Goal: Task Accomplishment & Management: Complete application form

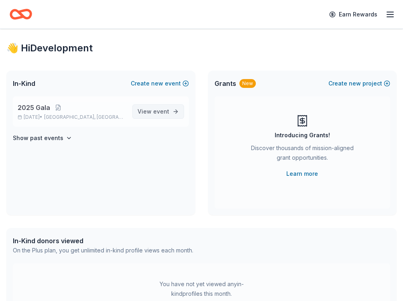
click at [155, 111] on span "event" at bounding box center [161, 111] width 16 height 7
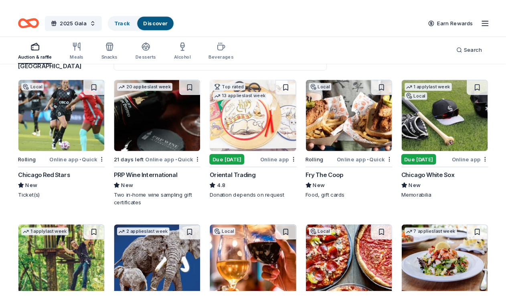
scroll to position [74, 0]
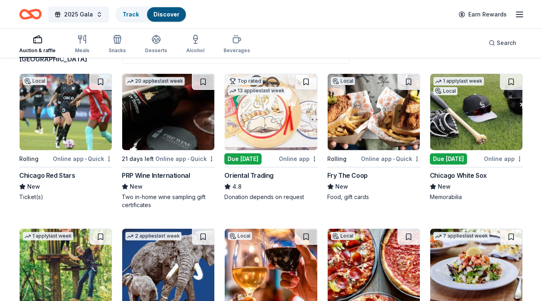
click at [402, 134] on img at bounding box center [477, 112] width 92 height 76
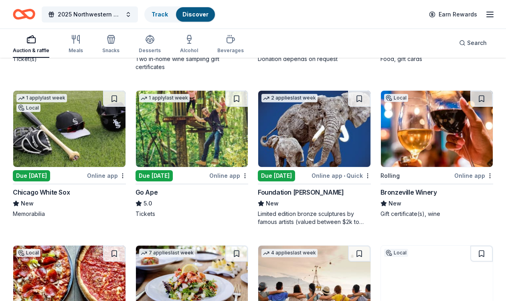
scroll to position [210, 0]
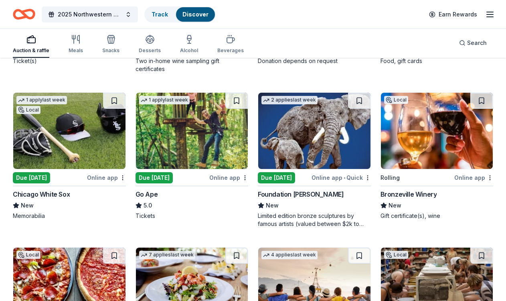
click at [310, 131] on img at bounding box center [314, 131] width 112 height 76
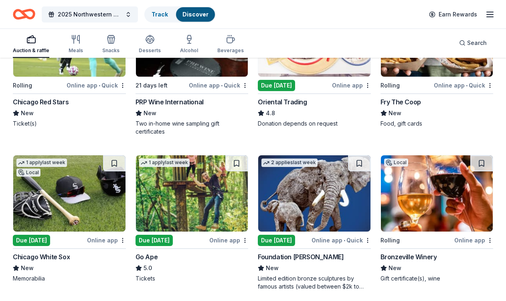
scroll to position [132, 0]
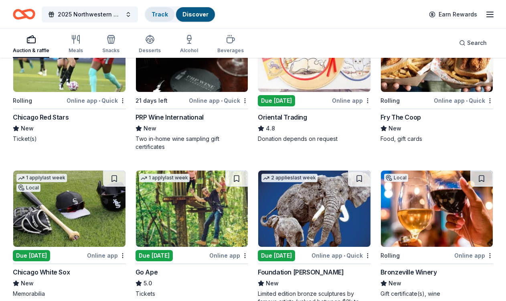
click at [156, 16] on link "Track" at bounding box center [160, 14] width 16 height 7
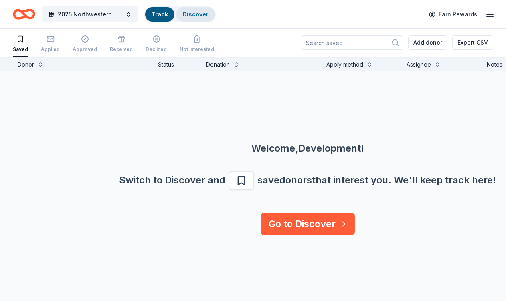
click at [184, 14] on link "Discover" at bounding box center [195, 14] width 26 height 7
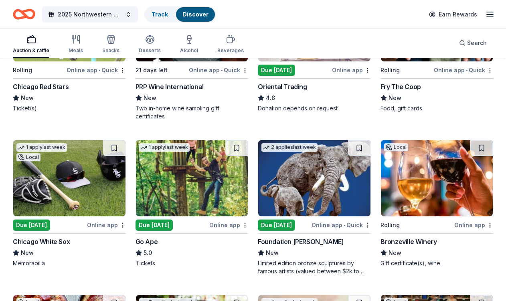
scroll to position [210, 0]
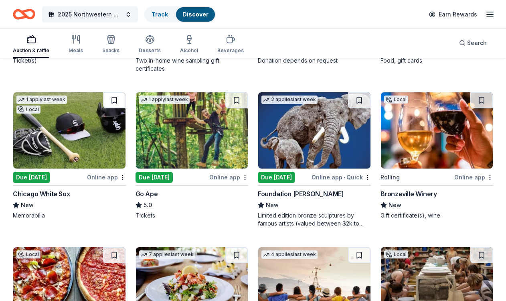
click at [113, 98] on button at bounding box center [114, 100] width 22 height 16
click at [177, 128] on img at bounding box center [192, 130] width 112 height 76
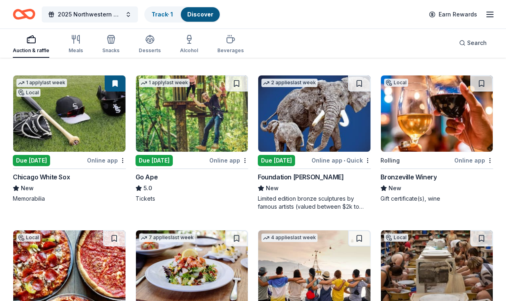
scroll to position [221, 0]
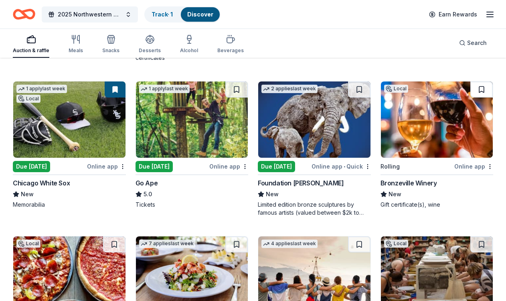
click at [402, 84] on button at bounding box center [481, 89] width 22 height 16
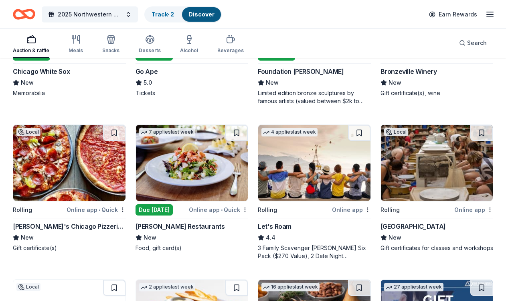
scroll to position [387, 0]
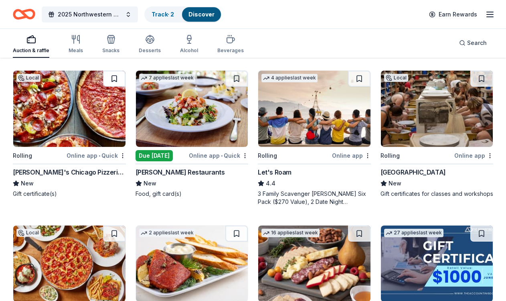
click at [111, 77] on button at bounding box center [114, 79] width 22 height 16
click at [238, 76] on button at bounding box center [236, 79] width 22 height 16
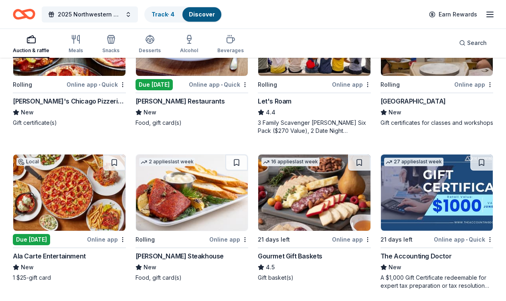
scroll to position [463, 0]
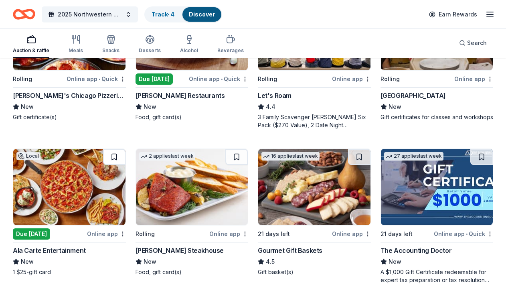
click at [109, 154] on button at bounding box center [114, 157] width 22 height 16
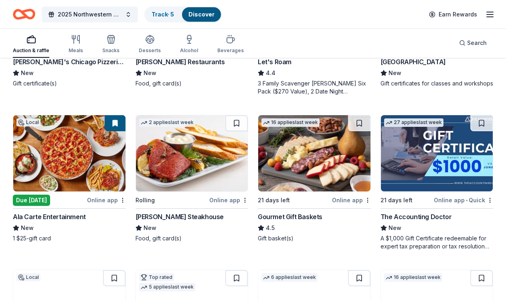
scroll to position [499, 0]
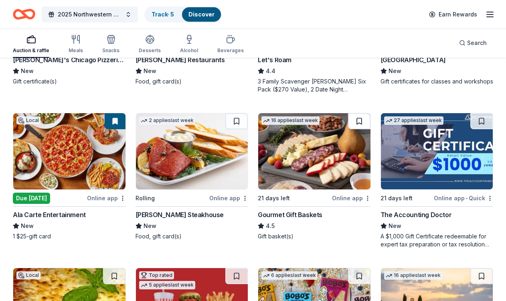
click at [358, 118] on button at bounding box center [359, 121] width 22 height 16
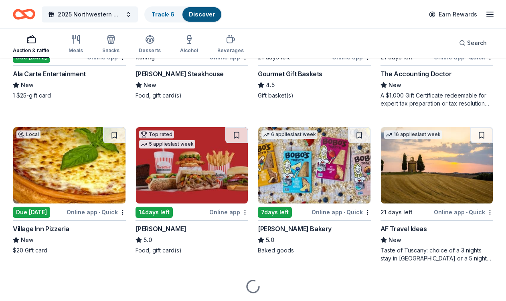
scroll to position [641, 0]
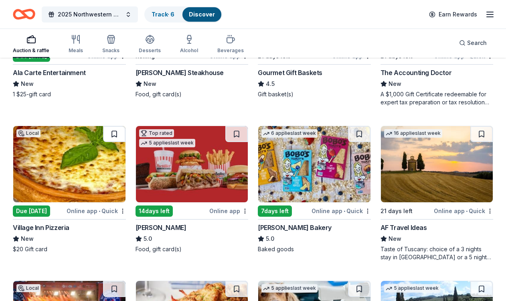
click at [109, 132] on button at bounding box center [114, 134] width 22 height 16
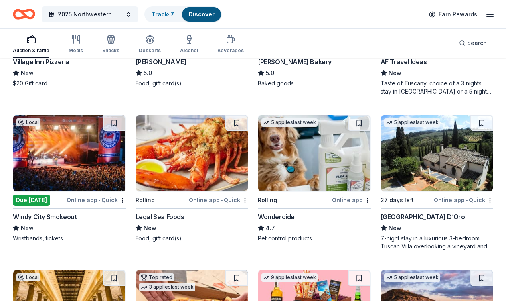
scroll to position [807, 0]
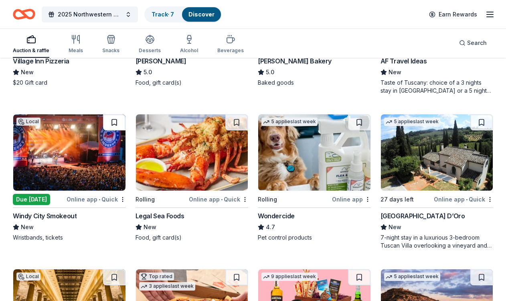
click at [110, 119] on button at bounding box center [114, 122] width 22 height 16
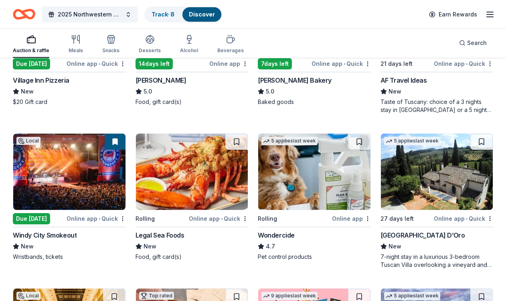
scroll to position [788, 0]
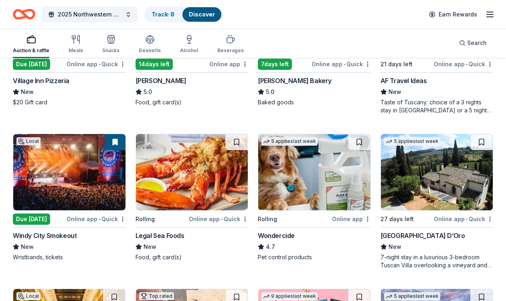
click at [55, 236] on div "Windy City Smokeout" at bounding box center [45, 235] width 64 height 10
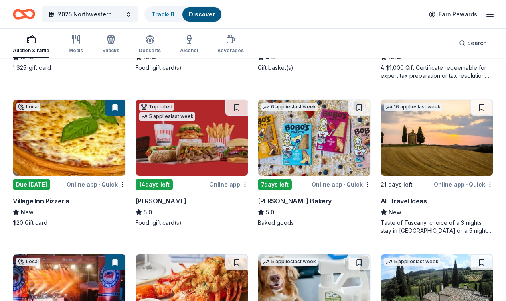
scroll to position [667, 0]
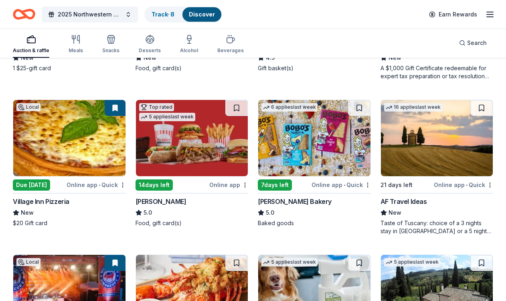
click at [60, 162] on img at bounding box center [69, 138] width 112 height 76
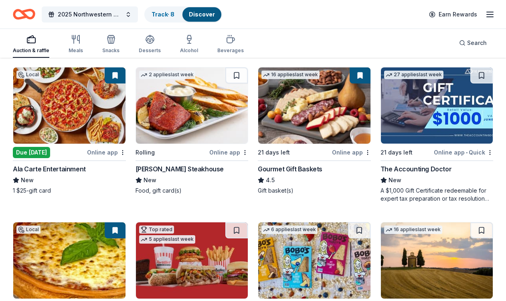
scroll to position [544, 0]
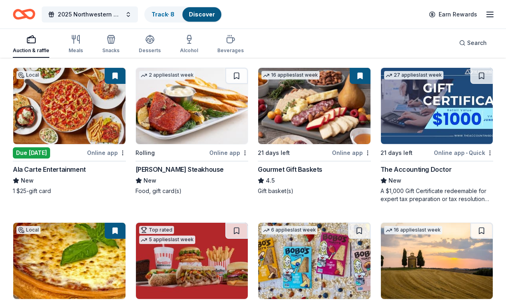
click at [49, 135] on img at bounding box center [69, 106] width 112 height 76
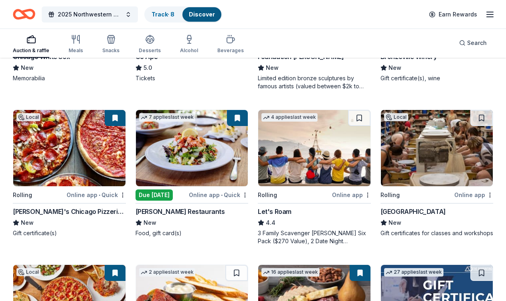
scroll to position [322, 0]
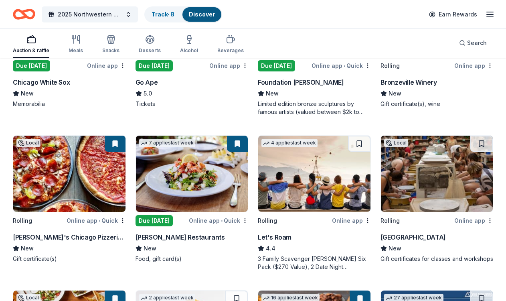
click at [183, 166] on img at bounding box center [192, 173] width 112 height 76
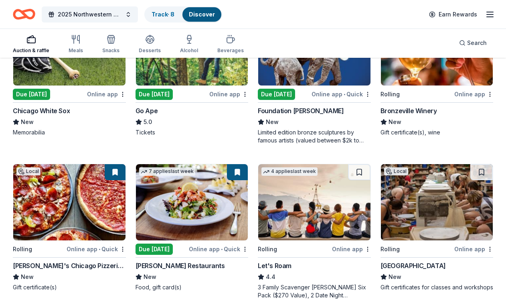
scroll to position [291, 0]
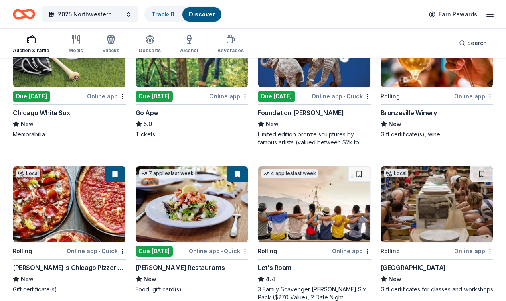
click at [402, 77] on img at bounding box center [437, 49] width 112 height 76
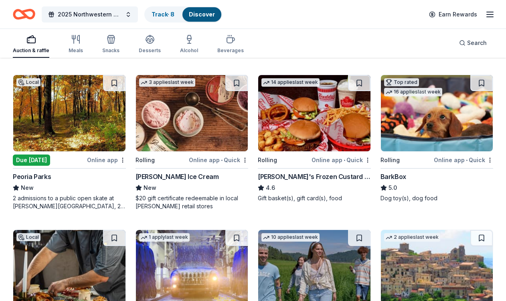
scroll to position [1158, 0]
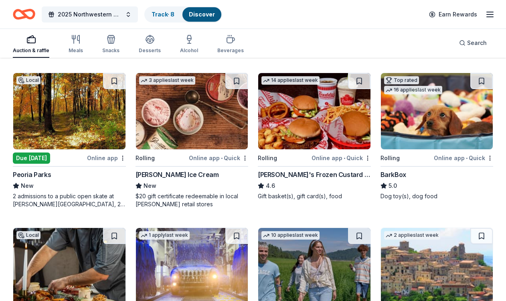
click at [81, 125] on img at bounding box center [69, 111] width 112 height 76
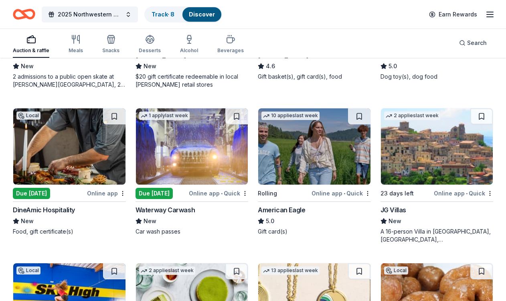
scroll to position [1307, 0]
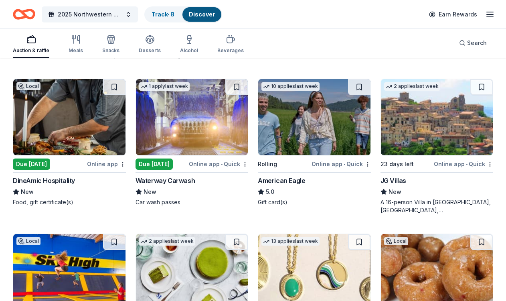
click at [80, 124] on img at bounding box center [69, 117] width 112 height 76
click at [176, 133] on img at bounding box center [192, 117] width 112 height 76
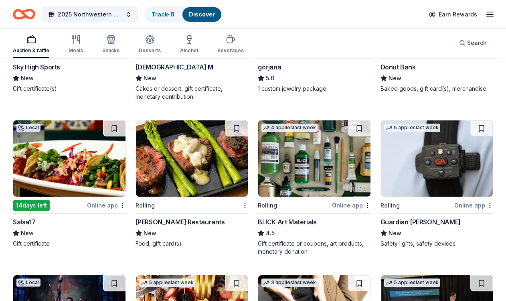
scroll to position [1576, 0]
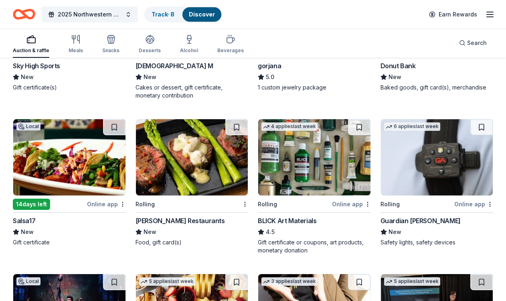
click at [72, 166] on img at bounding box center [69, 157] width 112 height 76
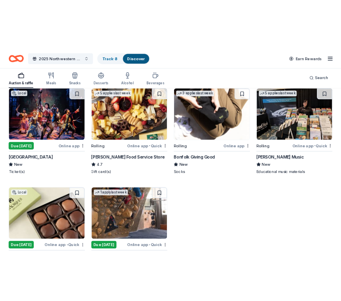
scroll to position [1827, 0]
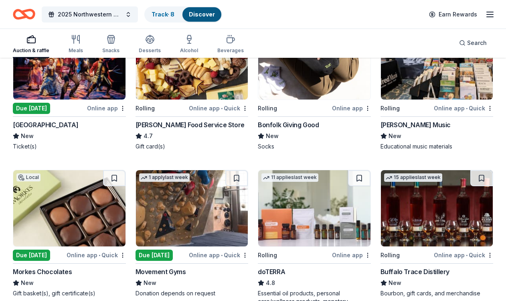
click at [58, 84] on img at bounding box center [69, 61] width 112 height 76
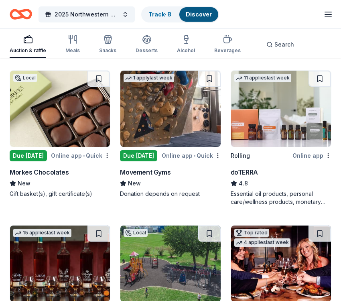
scroll to position [2521, 0]
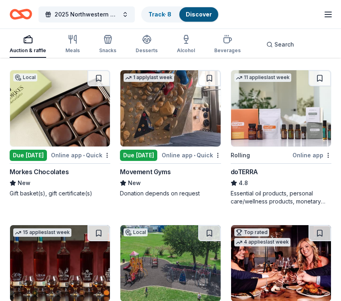
click at [158, 115] on img at bounding box center [170, 108] width 100 height 76
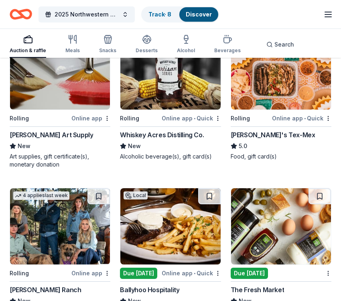
scroll to position [3018, 0]
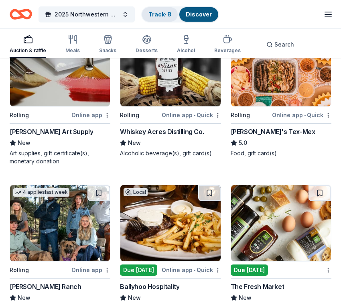
click at [169, 16] on link "Track · 8" at bounding box center [159, 14] width 23 height 7
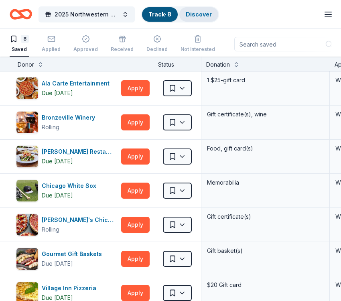
click at [198, 15] on link "Discover" at bounding box center [199, 14] width 26 height 7
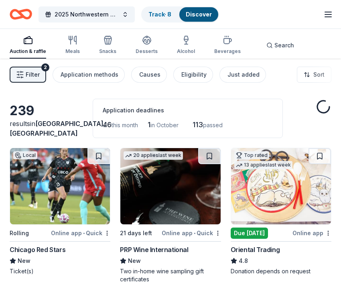
click at [34, 75] on span "Filter" at bounding box center [33, 75] width 14 height 10
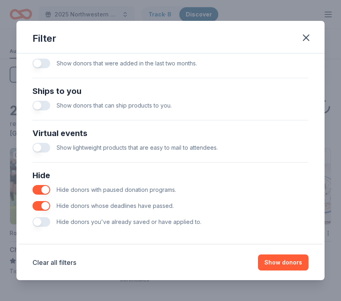
scroll to position [332, 0]
click at [43, 203] on button "button" at bounding box center [41, 206] width 18 height 10
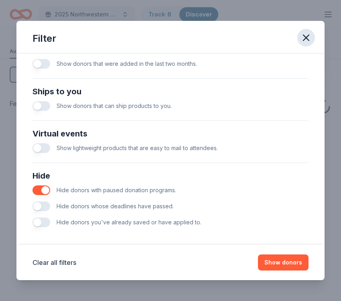
click at [303, 35] on icon "button" at bounding box center [306, 38] width 6 height 6
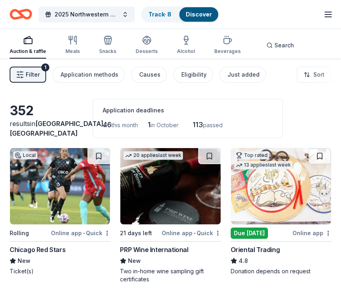
click at [24, 74] on button "Filter 1" at bounding box center [28, 75] width 36 height 16
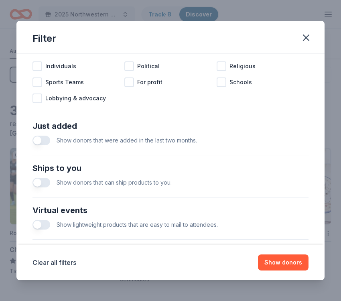
scroll to position [300, 0]
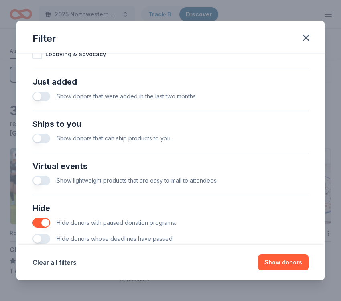
click at [38, 238] on button "button" at bounding box center [41, 239] width 18 height 10
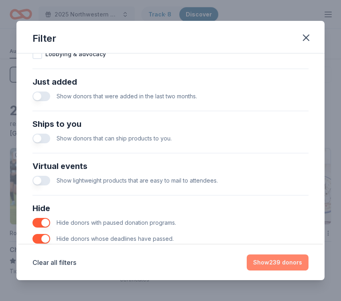
click at [290, 259] on button "Show 239 donors" at bounding box center [278, 262] width 62 height 16
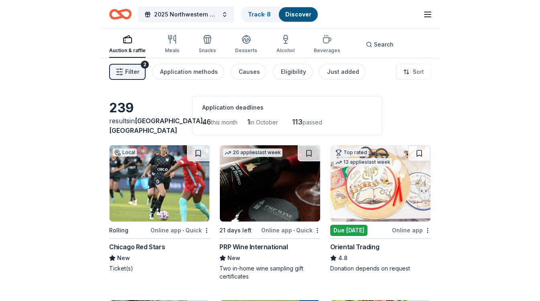
scroll to position [2, 0]
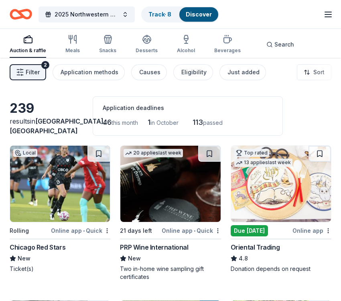
click at [168, 122] on span "in October" at bounding box center [164, 122] width 28 height 7
click at [203, 121] on span "113" at bounding box center [197, 122] width 10 height 8
click at [218, 125] on span "passed" at bounding box center [213, 122] width 20 height 7
drag, startPoint x: 109, startPoint y: 107, endPoint x: 148, endPoint y: 113, distance: 39.6
click at [148, 113] on div "Application deadlines 46 this month 1 in October 113 passed" at bounding box center [188, 115] width 190 height 39
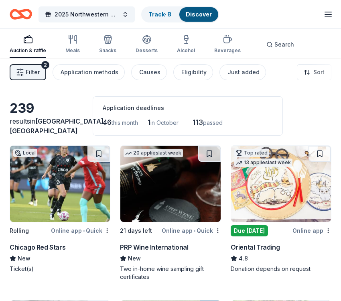
click at [214, 121] on span "passed" at bounding box center [213, 122] width 20 height 7
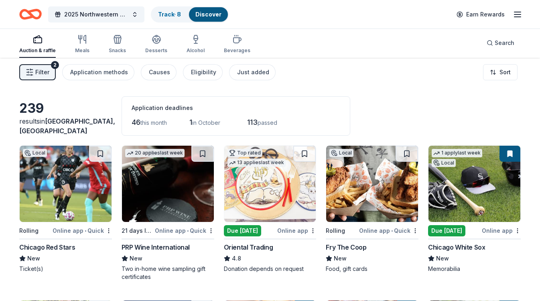
click at [42, 73] on span "Filter" at bounding box center [42, 72] width 14 height 10
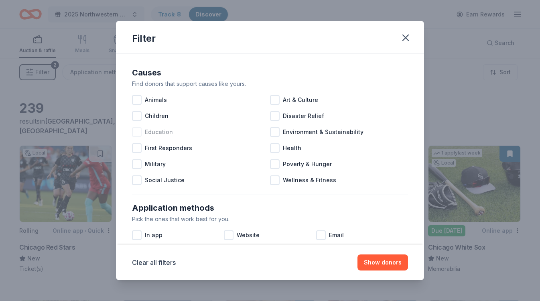
scroll to position [337, 0]
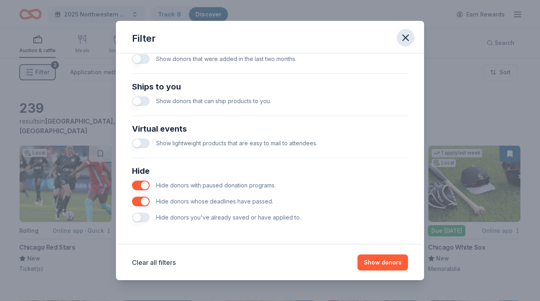
click at [402, 36] on icon "button" at bounding box center [405, 37] width 11 height 11
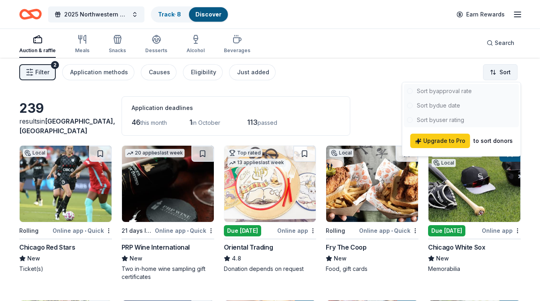
click at [402, 74] on html "2025 Northwestern University Dance Marathon Alumni Gala Track · 8 Discover Earn…" at bounding box center [270, 148] width 540 height 301
click at [402, 105] on div at bounding box center [461, 105] width 115 height 43
click at [402, 101] on div at bounding box center [461, 105] width 115 height 43
click at [364, 71] on html "2025 Northwestern University Dance Marathon Alumni Gala Track · 8 Discover Earn…" at bounding box center [270, 148] width 540 height 301
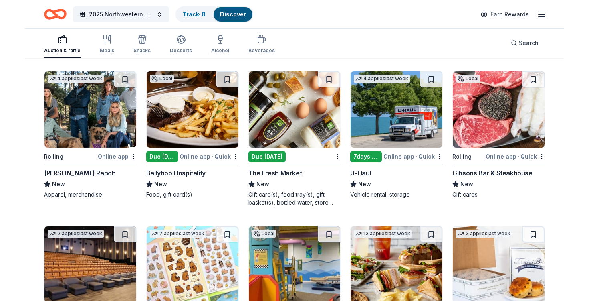
scroll to position [1918, 0]
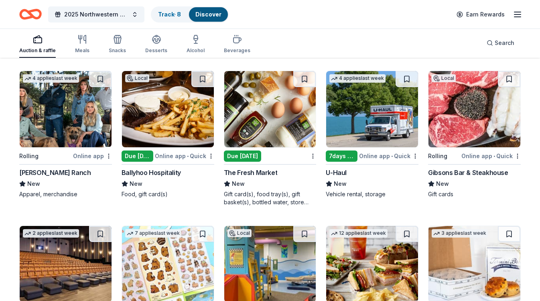
click at [273, 127] on img at bounding box center [270, 109] width 92 height 76
click at [154, 126] on img at bounding box center [168, 109] width 92 height 76
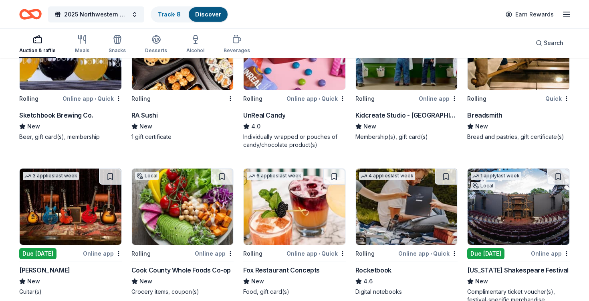
scroll to position [2343, 0]
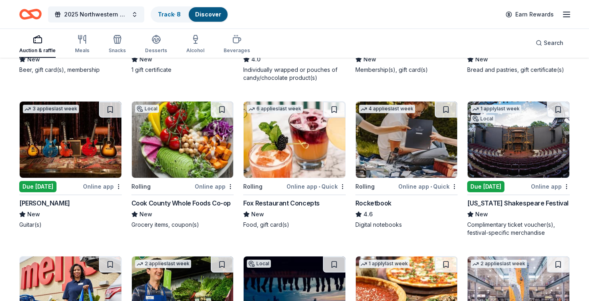
click at [65, 161] on img at bounding box center [71, 139] width 102 height 76
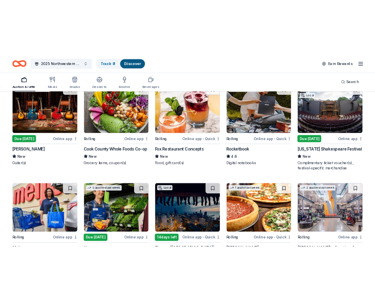
scroll to position [2398, 0]
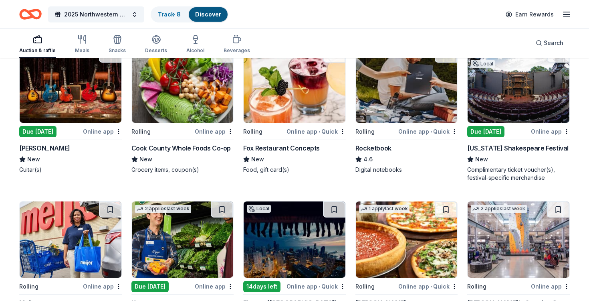
click at [402, 97] on img at bounding box center [519, 84] width 102 height 76
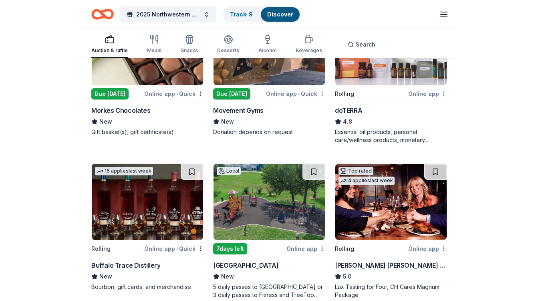
scroll to position [2546, 0]
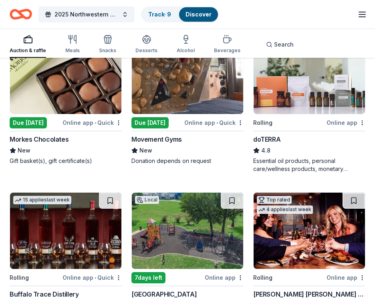
click at [56, 101] on img at bounding box center [65, 76] width 111 height 76
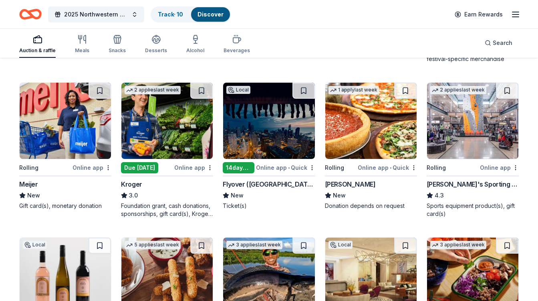
scroll to position [2517, 0]
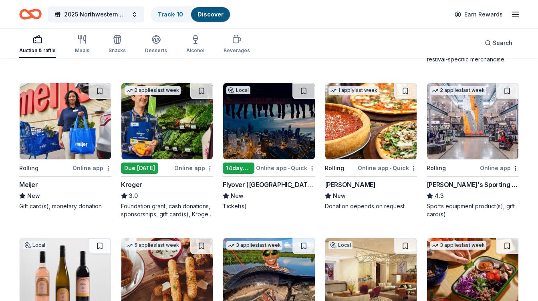
click at [161, 119] on img at bounding box center [166, 121] width 91 height 76
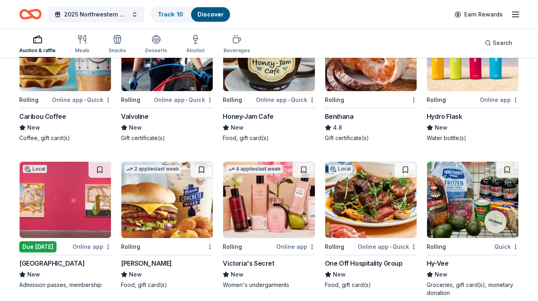
scroll to position [3557, 0]
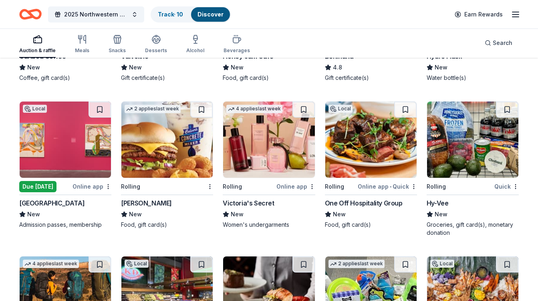
click at [74, 157] on img at bounding box center [65, 139] width 91 height 76
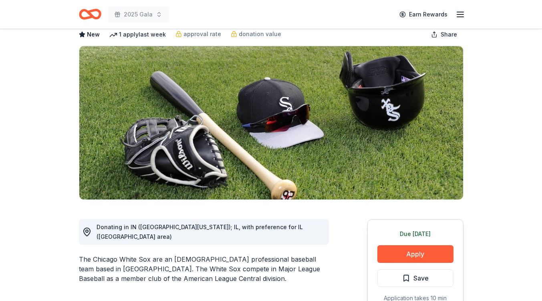
scroll to position [53, 0]
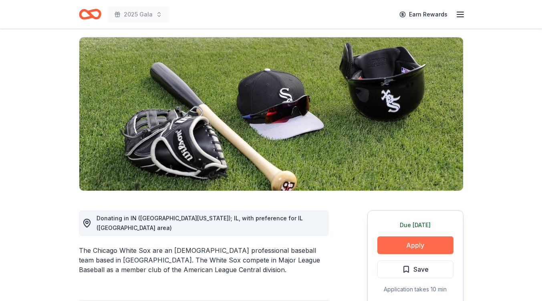
click at [431, 238] on button "Apply" at bounding box center [416, 245] width 76 height 18
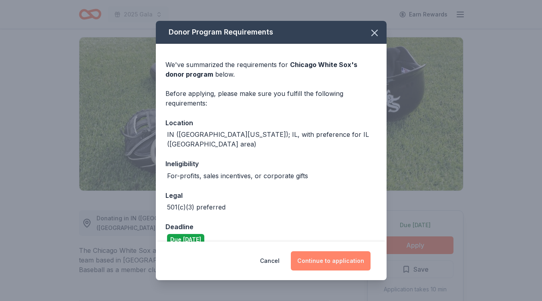
click at [332, 258] on button "Continue to application" at bounding box center [331, 260] width 80 height 19
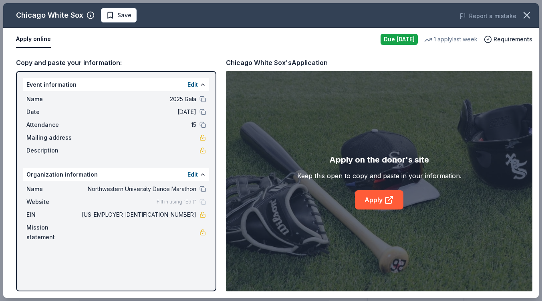
click at [169, 124] on span "15" at bounding box center [138, 125] width 116 height 10
click at [203, 123] on button at bounding box center [203, 124] width 6 height 6
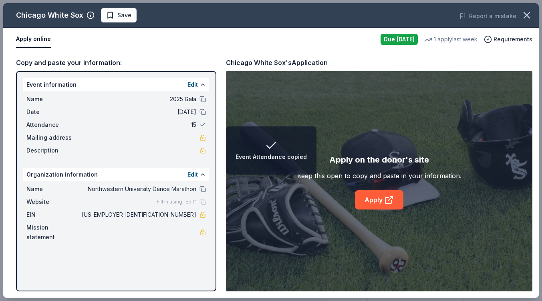
click at [180, 125] on span "15" at bounding box center [138, 125] width 116 height 10
click at [179, 122] on span "15" at bounding box center [138, 125] width 116 height 10
click at [39, 116] on span "Date" at bounding box center [53, 112] width 54 height 10
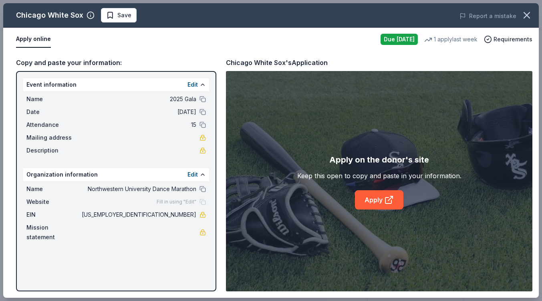
click at [49, 82] on div "Event information Edit" at bounding box center [116, 84] width 186 height 13
click at [194, 84] on button "Edit" at bounding box center [193, 85] width 10 height 10
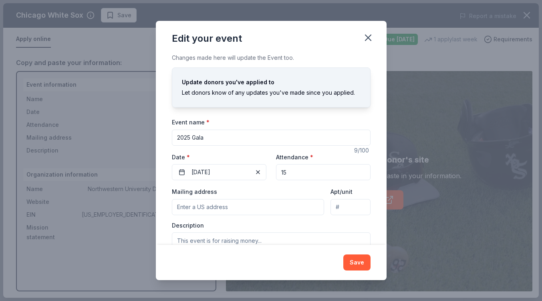
click at [302, 170] on input "15" at bounding box center [323, 172] width 95 height 16
type input "125"
click at [279, 205] on input "Mailing address" at bounding box center [248, 207] width 153 height 16
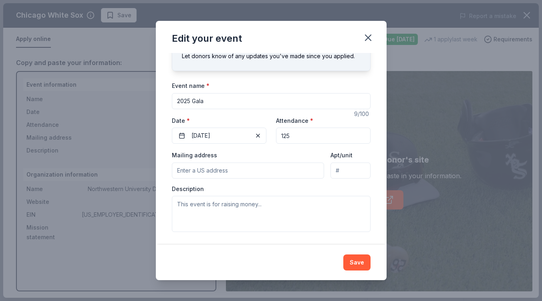
scroll to position [36, 0]
paste input "2420 Campus Drive."
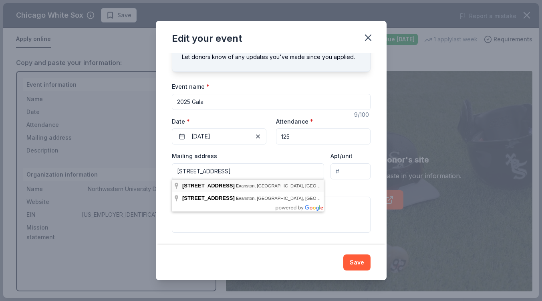
type input "2420 Campus Drive, Evanston, IL, 60208"
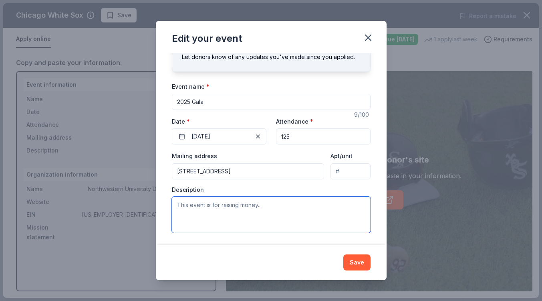
click at [256, 208] on textarea at bounding box center [271, 214] width 199 height 36
paste textarea "Northwestern University Dance Marathon (NUDM) is one of the largest student-run…"
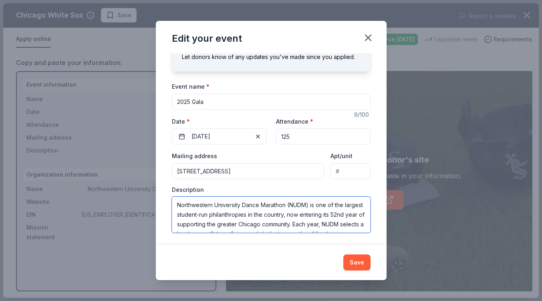
scroll to position [14, 0]
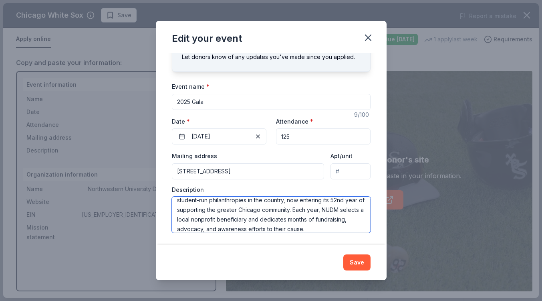
paste textarea "This October, we’re excited to host our annual Gala, a special evening that inc…"
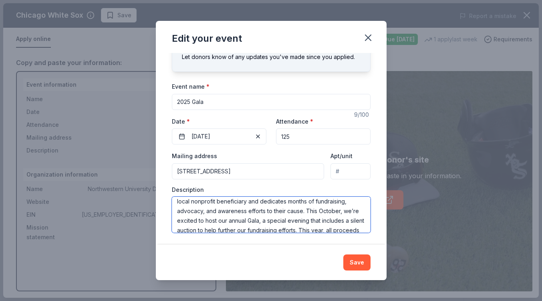
scroll to position [0, 0]
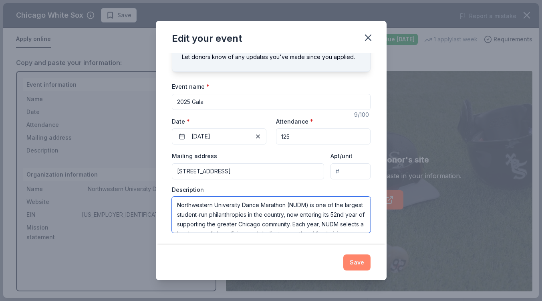
type textarea "Northwestern University Dance Marathon (NUDM) is one of the largest student-run…"
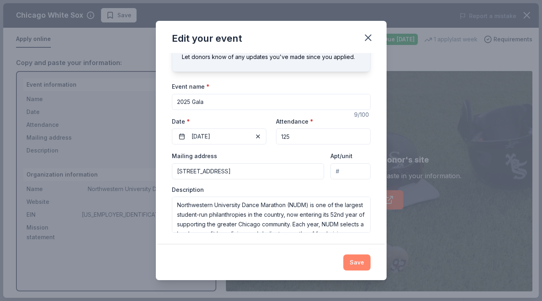
click at [360, 266] on button "Save" at bounding box center [357, 262] width 27 height 16
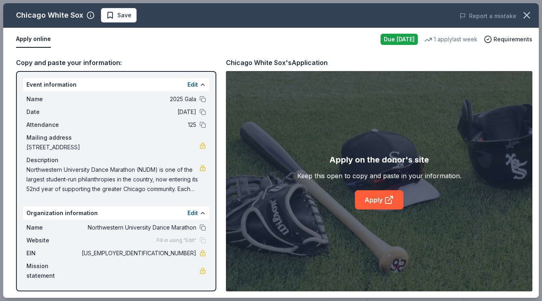
click at [138, 141] on div "Mailing address" at bounding box center [116, 138] width 180 height 10
click at [135, 144] on span "[STREET_ADDRESS]" at bounding box center [112, 147] width 173 height 10
click at [190, 85] on button "Edit" at bounding box center [193, 85] width 10 height 10
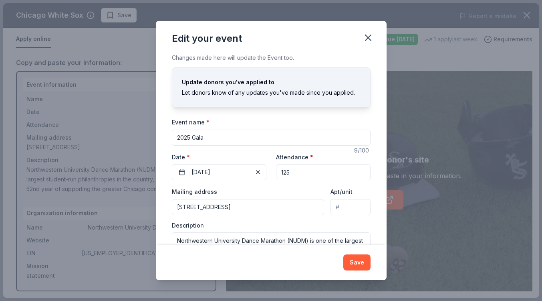
click at [289, 203] on input "2420 Campus Drive, Evanston, IL, 60208" at bounding box center [248, 207] width 153 height 16
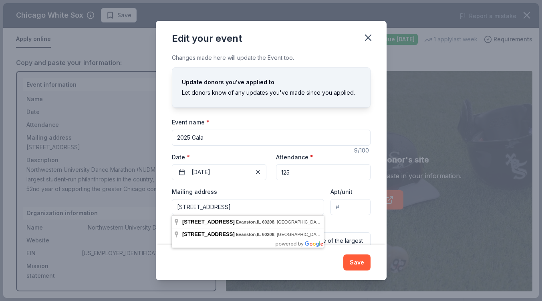
click at [287, 210] on input "2420 Campus Drive, Evanston, IL, 60208" at bounding box center [248, 207] width 153 height 16
type input "2420 Campus Drive, Evanston, IL, 60201"
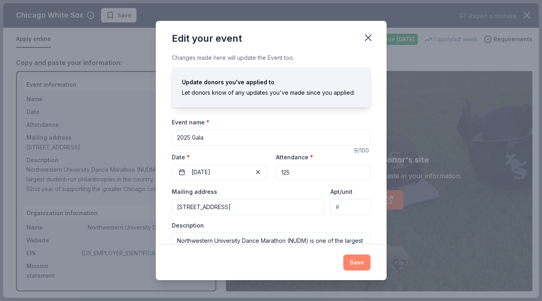
click at [357, 263] on button "Save" at bounding box center [357, 262] width 27 height 16
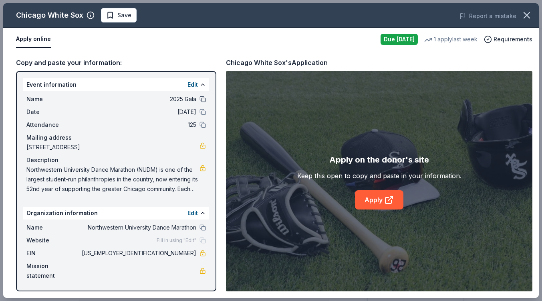
click at [204, 99] on button at bounding box center [203, 99] width 6 height 6
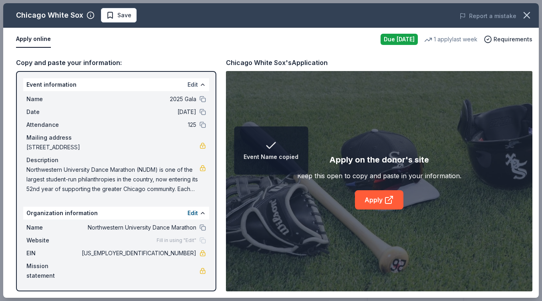
click at [193, 85] on button "Edit" at bounding box center [193, 85] width 10 height 10
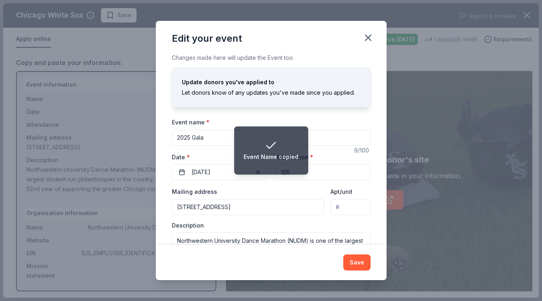
click at [202, 143] on input "2025 Gala" at bounding box center [271, 137] width 199 height 16
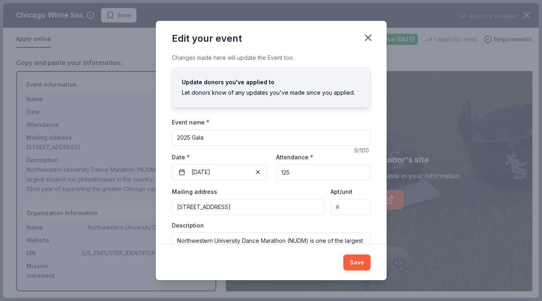
click at [193, 137] on input "2025 Gala" at bounding box center [271, 137] width 199 height 16
type input "2025 Northwestern University Dance Marathon Alumni Gala"
click at [360, 258] on button "Save" at bounding box center [357, 262] width 27 height 16
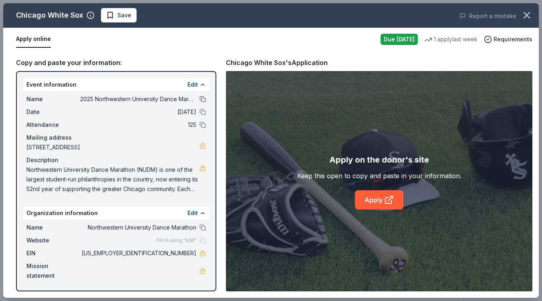
click at [201, 99] on button at bounding box center [203, 99] width 6 height 6
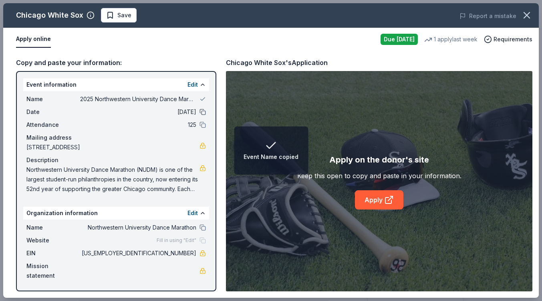
click at [203, 113] on button at bounding box center [203, 112] width 6 height 6
click at [203, 125] on button at bounding box center [203, 124] width 6 height 6
click at [200, 224] on button at bounding box center [203, 227] width 6 height 6
click at [191, 210] on button "Edit" at bounding box center [193, 213] width 10 height 10
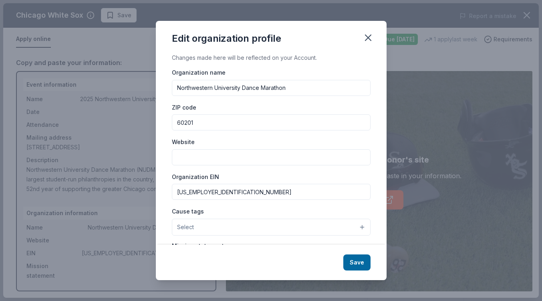
click at [204, 157] on input "Website" at bounding box center [271, 157] width 199 height 16
paste input "[URL][DOMAIN_NAME]"
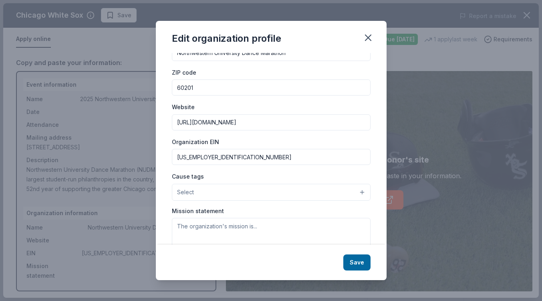
scroll to position [42, 0]
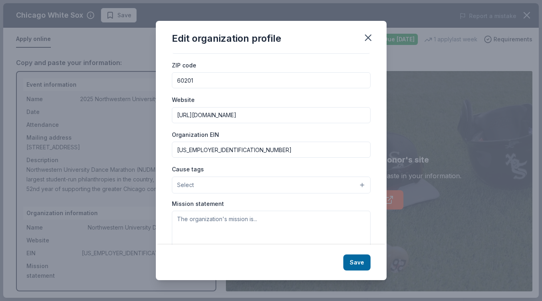
type input "[URL][DOMAIN_NAME]"
click at [222, 188] on button "Select" at bounding box center [271, 184] width 199 height 17
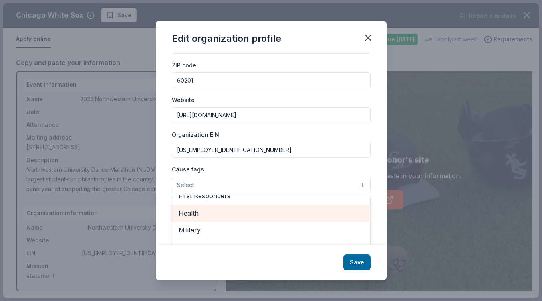
click at [204, 216] on span "Health" at bounding box center [271, 213] width 185 height 10
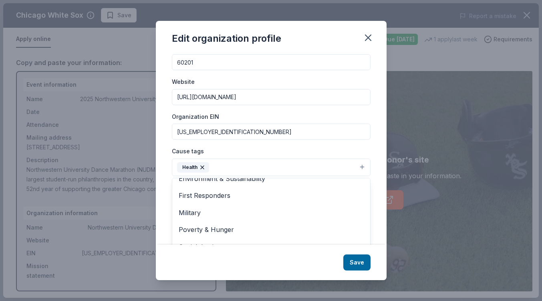
scroll to position [89, 0]
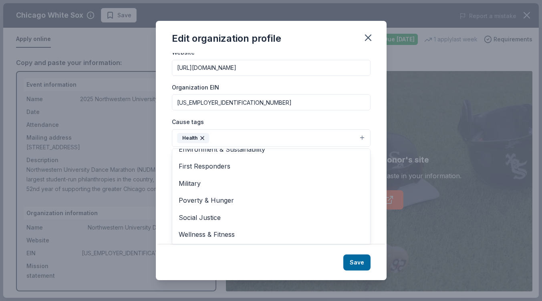
click at [274, 115] on div "Organization name Northwestern University Dance Marathon ZIP code 60201 Website…" at bounding box center [271, 99] width 199 height 242
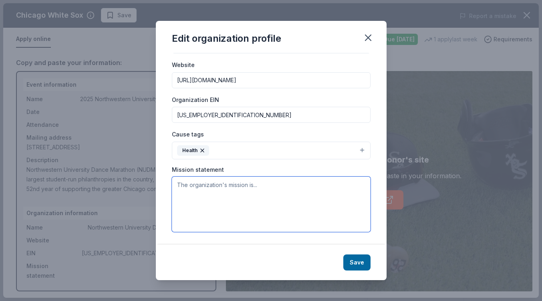
click at [257, 192] on textarea at bounding box center [271, 203] width 199 height 55
paste textarea "We provide hope, joy, and support to families battling pediatric cancer while i…"
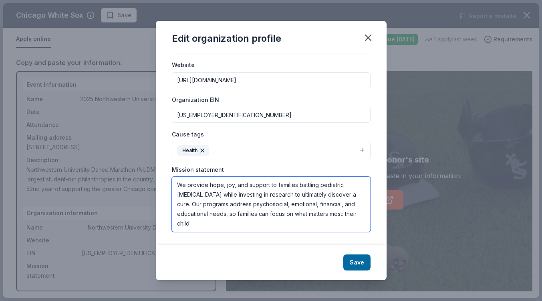
drag, startPoint x: 185, startPoint y: 185, endPoint x: 164, endPoint y: 185, distance: 21.2
click at [164, 185] on div "Changes made here will be reflected on your Account. Organization name Northwes…" at bounding box center [271, 149] width 231 height 192
click at [320, 184] on textarea "Bear Necessities Pediatric Cancer Foundation provide hope, joy, and support to …" at bounding box center [271, 203] width 199 height 55
drag, startPoint x: 264, startPoint y: 203, endPoint x: 256, endPoint y: 203, distance: 8.4
click at [256, 203] on textarea "Bear Necessities Pediatric Cancer Foundation provides hope, joy, and support to…" at bounding box center [271, 203] width 199 height 55
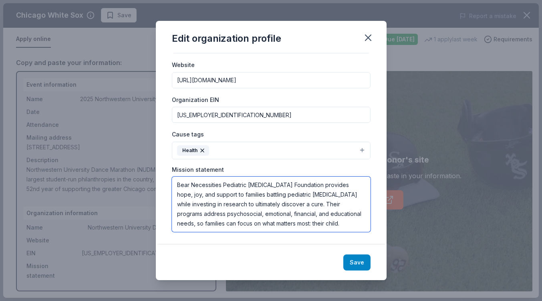
type textarea "Bear Necessities Pediatric [MEDICAL_DATA] Foundation provides hope, joy, and su…"
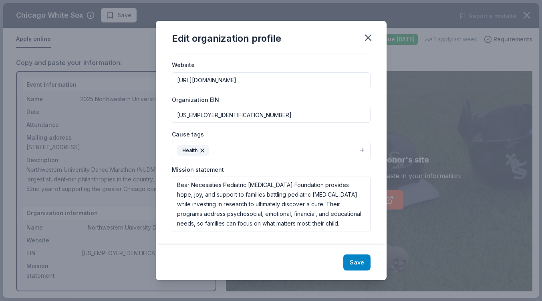
click at [357, 262] on button "Save" at bounding box center [357, 262] width 27 height 16
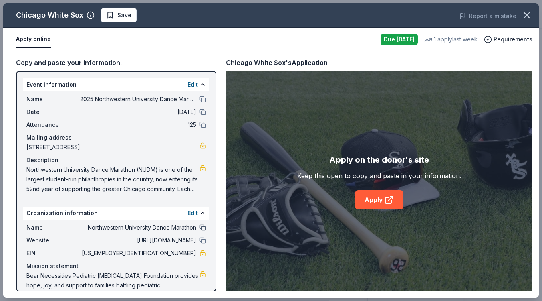
click at [204, 226] on button at bounding box center [203, 227] width 6 height 6
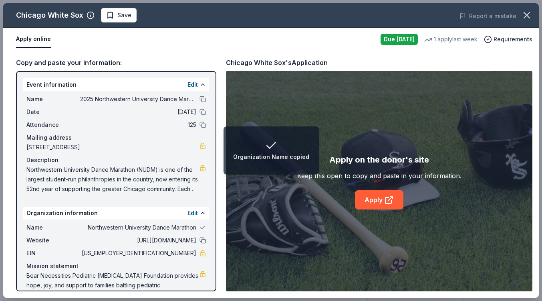
click at [204, 237] on button at bounding box center [203, 240] width 6 height 6
click at [200, 122] on button at bounding box center [203, 124] width 6 height 6
click at [202, 115] on div "Date 10/04/25" at bounding box center [116, 112] width 180 height 10
click at [202, 113] on button at bounding box center [203, 112] width 6 height 6
click at [202, 92] on div "Name 2025 Northwestern University Dance Marathon Alumni Gala Date 10/04/25 Atte…" at bounding box center [116, 144] width 186 height 106
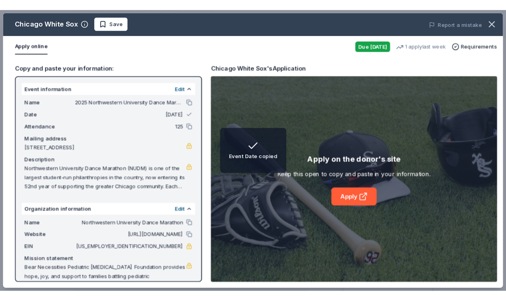
scroll to position [19, 0]
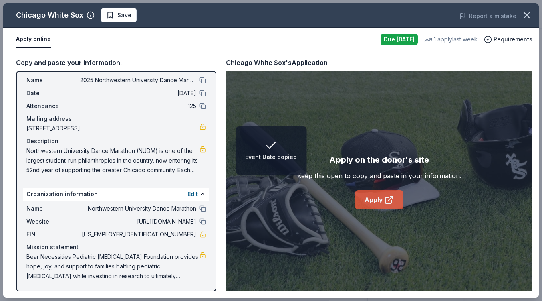
click at [385, 198] on icon at bounding box center [389, 200] width 10 height 10
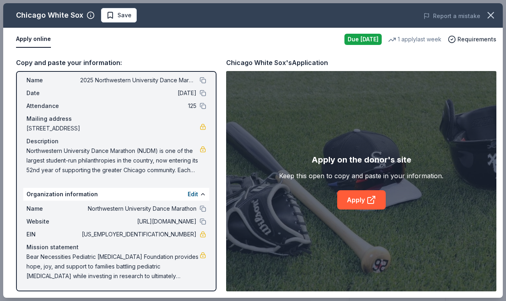
drag, startPoint x: 160, startPoint y: 233, endPoint x: 197, endPoint y: 232, distance: 37.3
click at [198, 232] on div "EIN 36-2167817" at bounding box center [116, 234] width 180 height 10
click at [206, 232] on div "Name Northwestern University Dance Marathon Website https://www.nudm.org/ EIN 3…" at bounding box center [116, 241] width 186 height 83
click at [203, 233] on link at bounding box center [203, 234] width 6 height 6
drag, startPoint x: 162, startPoint y: 233, endPoint x: 192, endPoint y: 232, distance: 30.5
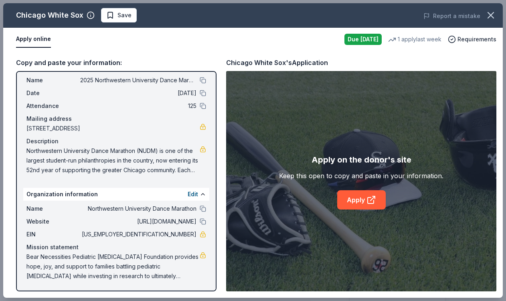
click at [192, 233] on span "[US_EMPLOYER_IDENTIFICATION_NUMBER]" at bounding box center [138, 234] width 116 height 10
drag, startPoint x: 195, startPoint y: 232, endPoint x: 168, endPoint y: 232, distance: 27.3
click at [168, 232] on span "[US_EMPLOYER_IDENTIFICATION_NUMBER]" at bounding box center [138, 234] width 116 height 10
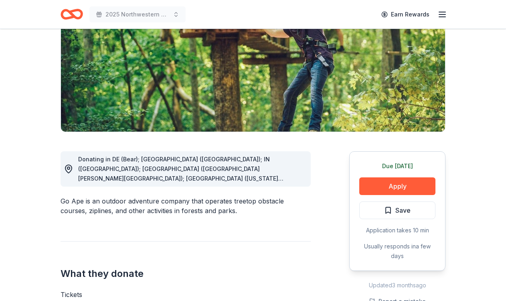
scroll to position [113, 0]
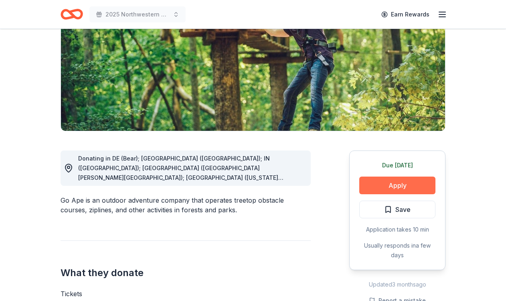
click at [383, 180] on button "Apply" at bounding box center [397, 185] width 76 height 18
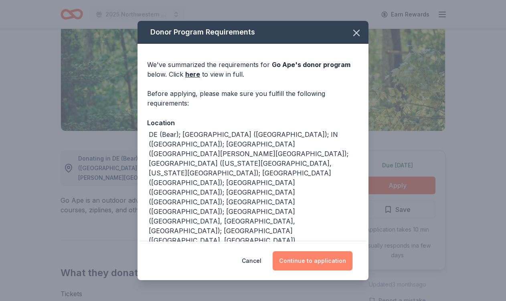
click at [325, 259] on button "Continue to application" at bounding box center [313, 260] width 80 height 19
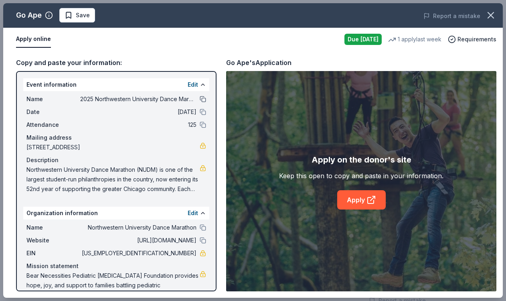
click at [201, 99] on button at bounding box center [203, 99] width 6 height 6
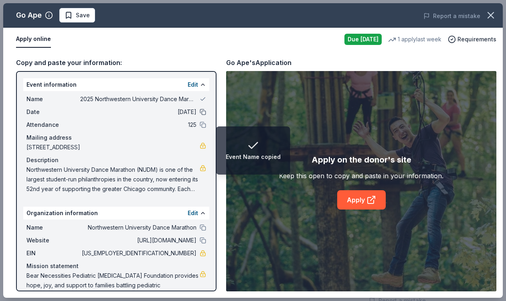
click at [201, 111] on button at bounding box center [203, 112] width 6 height 6
click at [201, 125] on button at bounding box center [203, 124] width 6 height 6
click at [204, 226] on button at bounding box center [203, 227] width 6 height 6
click at [203, 239] on button at bounding box center [203, 240] width 6 height 6
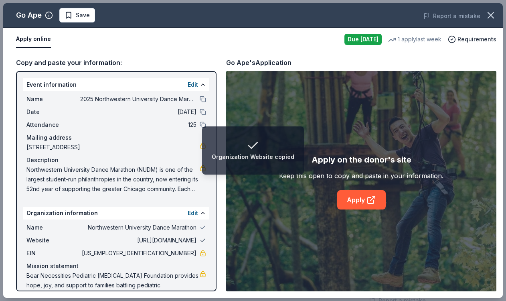
scroll to position [19, 0]
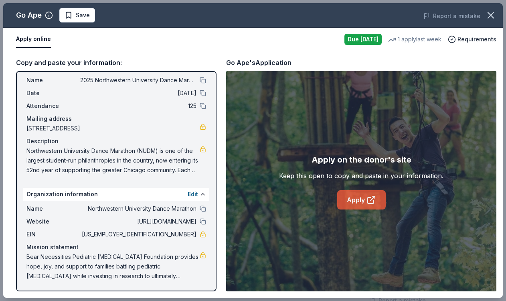
click at [360, 199] on link "Apply" at bounding box center [361, 199] width 49 height 19
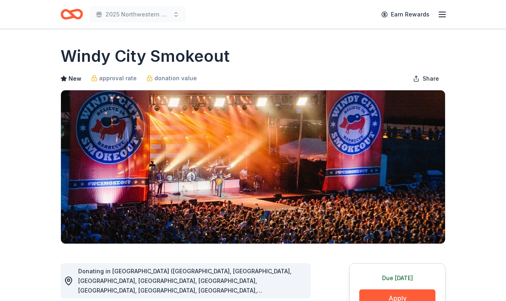
scroll to position [122, 0]
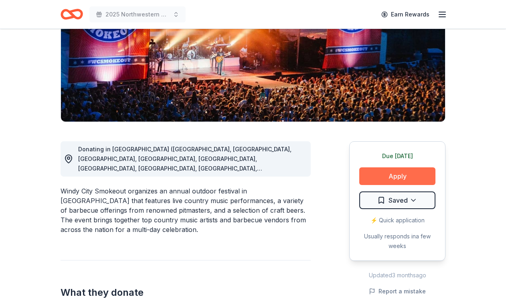
click at [390, 175] on button "Apply" at bounding box center [397, 176] width 76 height 18
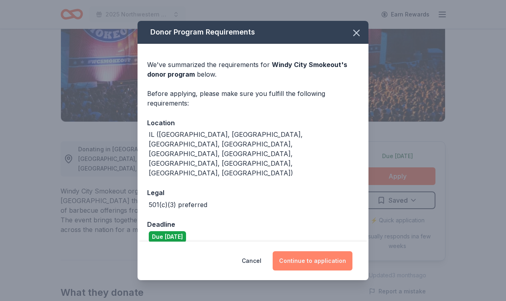
click at [307, 257] on button "Continue to application" at bounding box center [313, 260] width 80 height 19
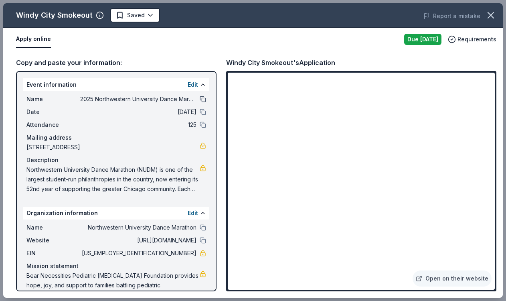
click at [204, 97] on button at bounding box center [203, 99] width 6 height 6
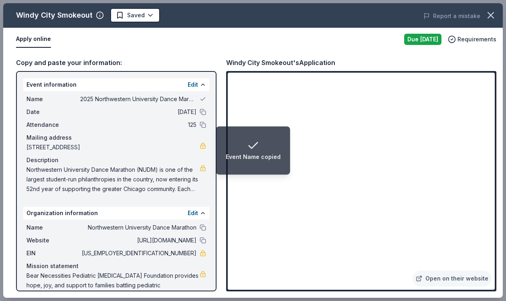
click at [204, 116] on div "Date 10/04/25" at bounding box center [116, 112] width 180 height 10
click at [203, 112] on button at bounding box center [203, 112] width 6 height 6
click at [203, 123] on button at bounding box center [203, 124] width 6 height 6
click at [203, 225] on button at bounding box center [203, 227] width 6 height 6
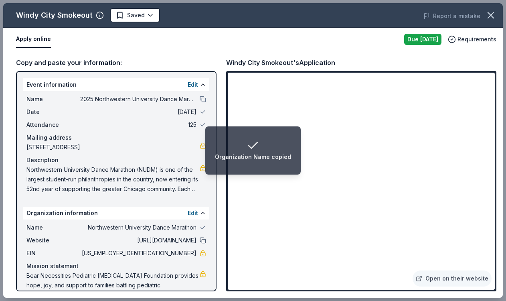
click at [203, 239] on button at bounding box center [203, 240] width 6 height 6
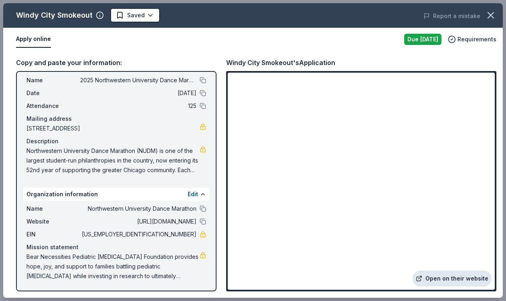
click at [443, 279] on link "Open on their website" at bounding box center [451, 278] width 79 height 16
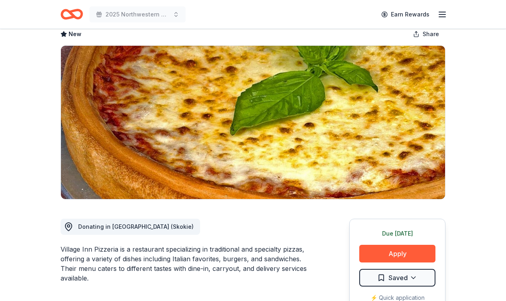
scroll to position [158, 0]
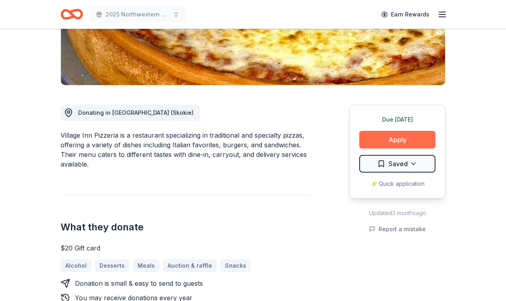
click at [390, 138] on button "Apply" at bounding box center [397, 140] width 76 height 18
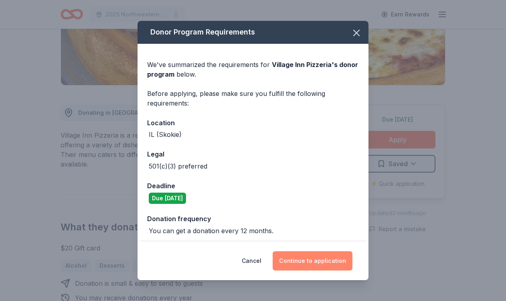
click at [306, 260] on button "Continue to application" at bounding box center [313, 260] width 80 height 19
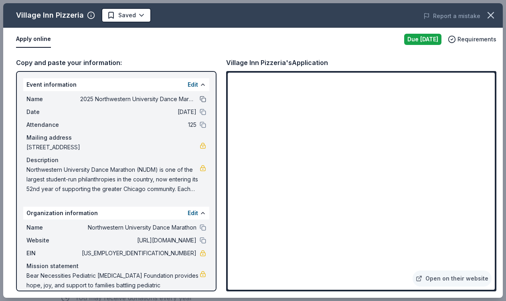
click at [203, 99] on button at bounding box center [203, 99] width 6 height 6
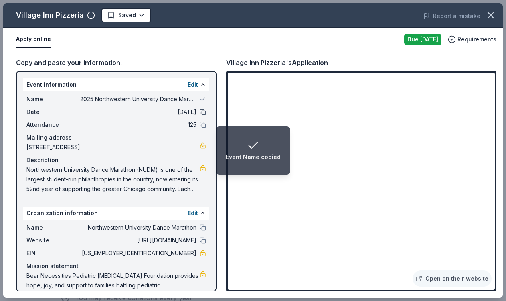
click at [203, 113] on button at bounding box center [203, 112] width 6 height 6
click at [203, 121] on div "Attendance 125" at bounding box center [116, 125] width 180 height 10
click at [202, 126] on button at bounding box center [203, 124] width 6 height 6
click at [202, 228] on button at bounding box center [203, 227] width 6 height 6
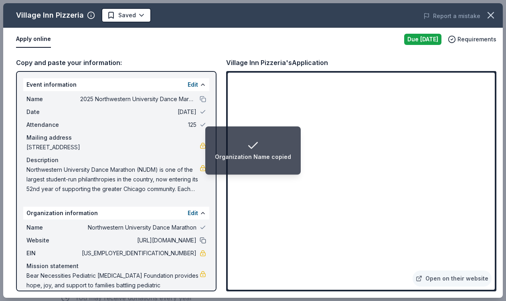
click at [202, 238] on button at bounding box center [203, 240] width 6 height 6
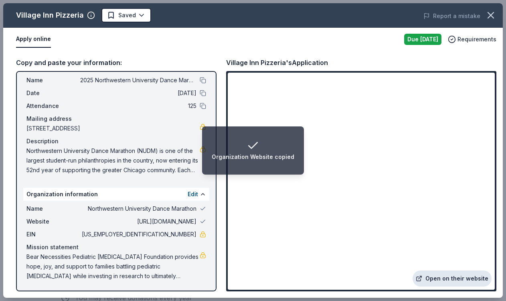
click at [466, 274] on link "Open on their website" at bounding box center [451, 278] width 79 height 16
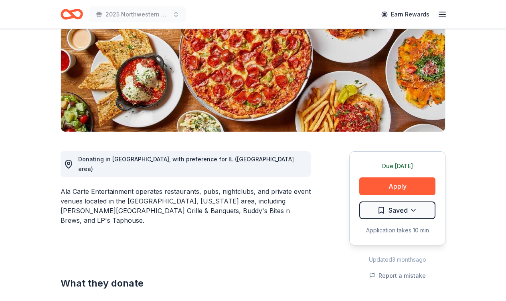
scroll to position [133, 0]
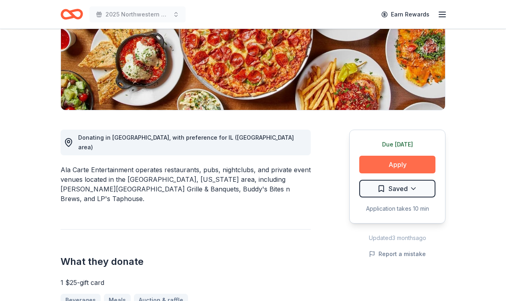
click at [380, 164] on button "Apply" at bounding box center [397, 165] width 76 height 18
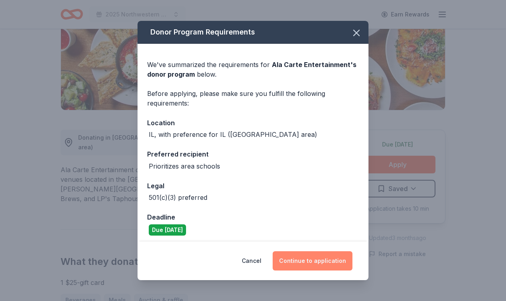
click at [311, 259] on button "Continue to application" at bounding box center [313, 260] width 80 height 19
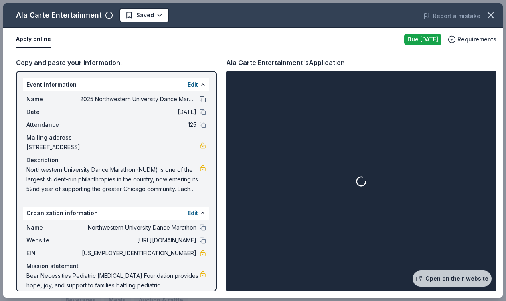
click at [201, 101] on button at bounding box center [203, 99] width 6 height 6
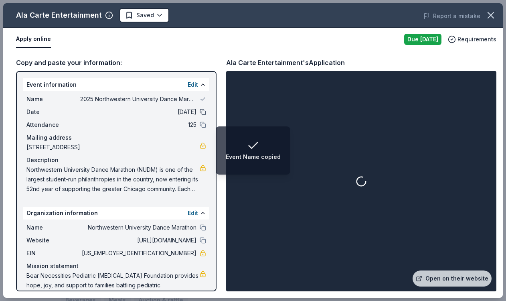
click at [202, 113] on button at bounding box center [203, 112] width 6 height 6
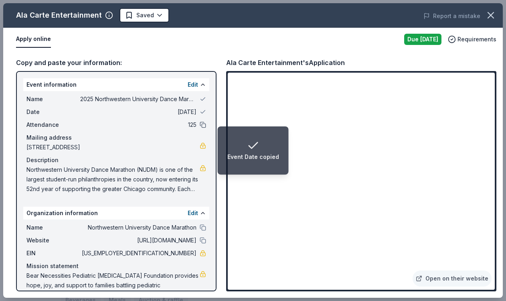
click at [202, 122] on button at bounding box center [203, 124] width 6 height 6
click at [200, 226] on button at bounding box center [203, 227] width 6 height 6
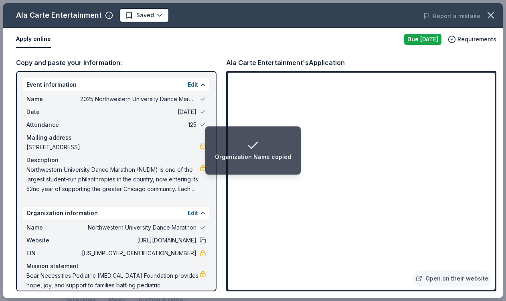
click at [200, 239] on button at bounding box center [203, 240] width 6 height 6
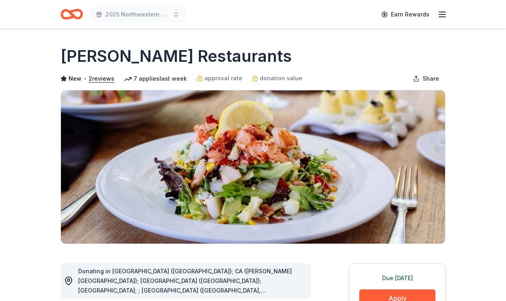
scroll to position [118, 0]
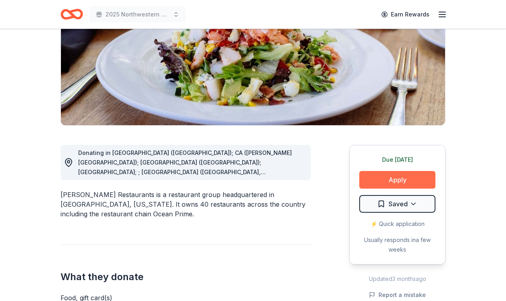
click at [386, 177] on button "Apply" at bounding box center [397, 180] width 76 height 18
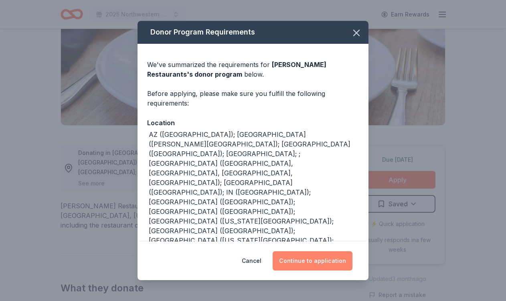
click at [329, 260] on button "Continue to application" at bounding box center [313, 260] width 80 height 19
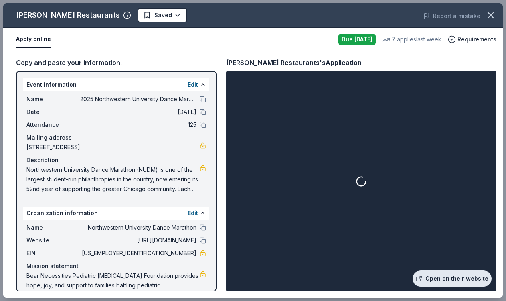
click at [458, 275] on link "Open on their website" at bounding box center [451, 278] width 79 height 16
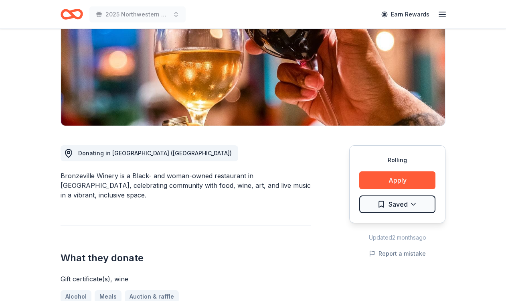
scroll to position [125, 0]
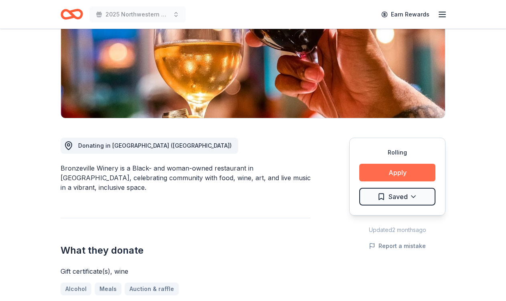
click at [399, 171] on button "Apply" at bounding box center [397, 173] width 76 height 18
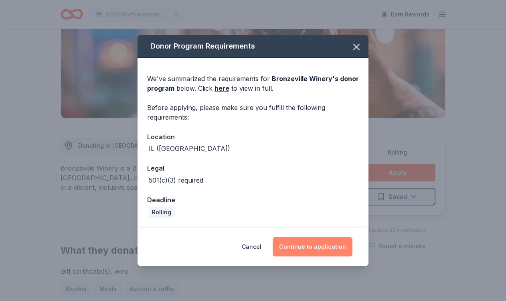
click at [331, 250] on button "Continue to application" at bounding box center [313, 246] width 80 height 19
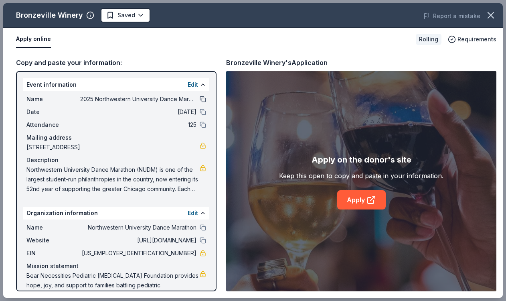
click at [201, 97] on button at bounding box center [203, 99] width 6 height 6
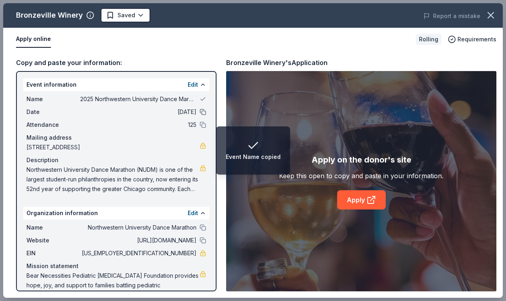
click at [202, 113] on button at bounding box center [203, 112] width 6 height 6
click at [202, 122] on button at bounding box center [203, 124] width 6 height 6
click at [202, 222] on div "Name Northwestern University Dance Marathon" at bounding box center [116, 227] width 180 height 10
click at [203, 238] on button at bounding box center [203, 240] width 6 height 6
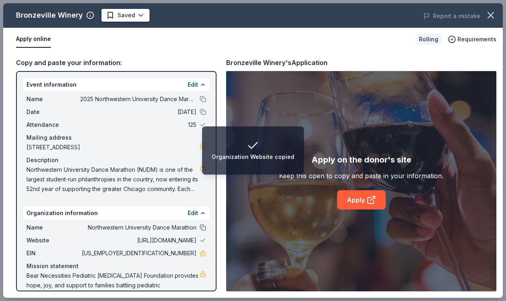
click at [202, 226] on button at bounding box center [203, 227] width 6 height 6
click at [356, 204] on link "Apply" at bounding box center [361, 199] width 49 height 19
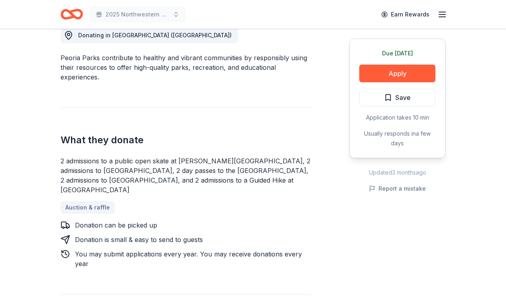
scroll to position [236, 0]
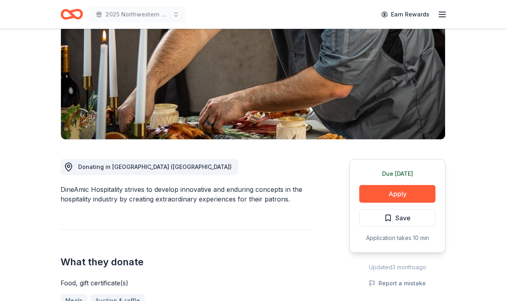
scroll to position [110, 0]
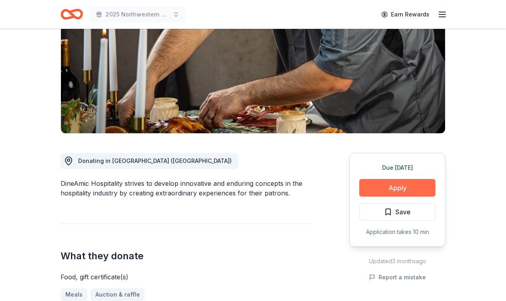
click at [400, 186] on button "Apply" at bounding box center [397, 188] width 76 height 18
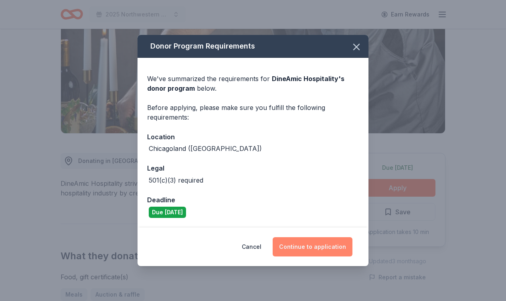
click at [305, 244] on button "Continue to application" at bounding box center [313, 246] width 80 height 19
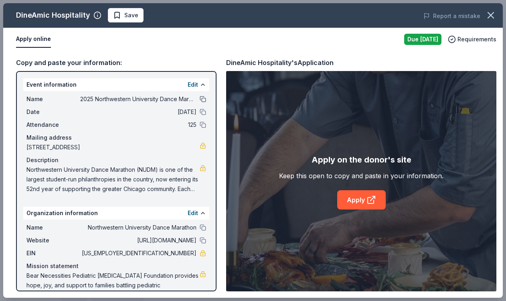
click at [200, 99] on button at bounding box center [203, 99] width 6 height 6
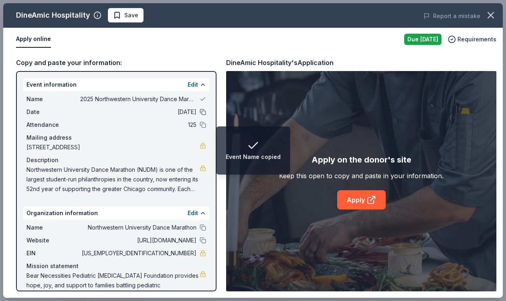
click at [200, 111] on button at bounding box center [203, 112] width 6 height 6
click at [202, 125] on button at bounding box center [203, 124] width 6 height 6
click at [205, 227] on button at bounding box center [203, 227] width 6 height 6
click at [202, 237] on div "Website https://www.nudm.org/" at bounding box center [116, 240] width 180 height 10
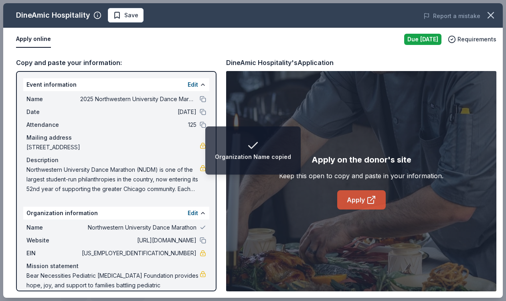
click at [379, 204] on link "Apply" at bounding box center [361, 199] width 49 height 19
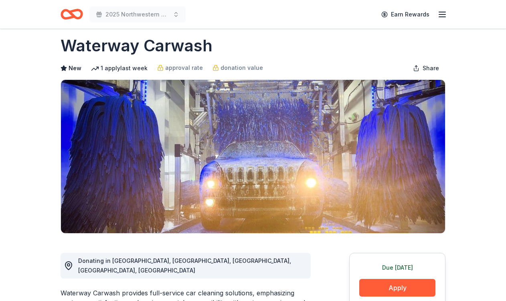
scroll to position [111, 0]
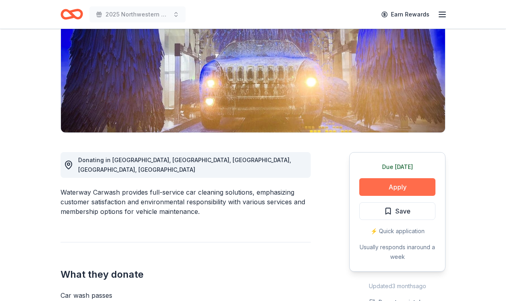
click at [387, 189] on button "Apply" at bounding box center [397, 187] width 76 height 18
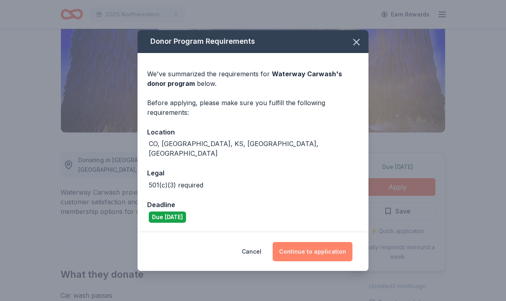
click at [332, 242] on button "Continue to application" at bounding box center [313, 251] width 80 height 19
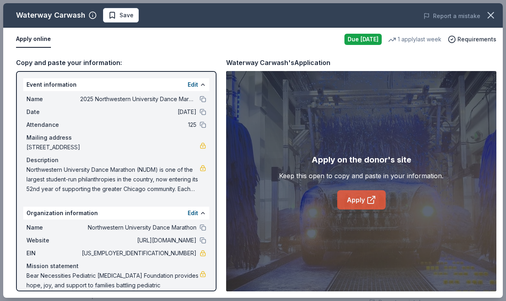
click at [353, 203] on link "Apply" at bounding box center [361, 199] width 49 height 19
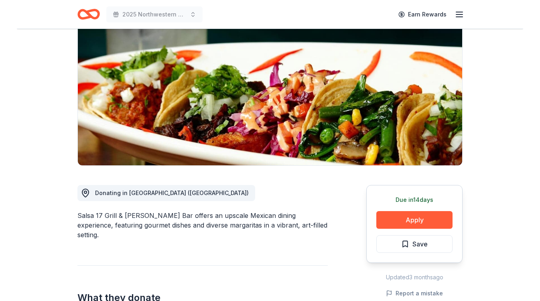
scroll to position [79, 0]
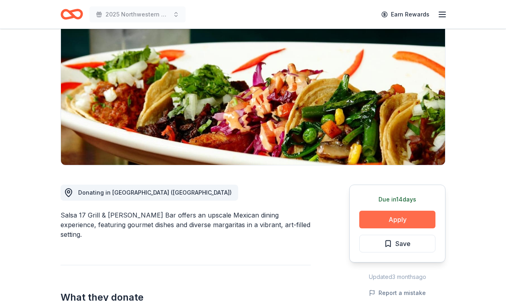
click at [394, 217] on button "Apply" at bounding box center [397, 219] width 76 height 18
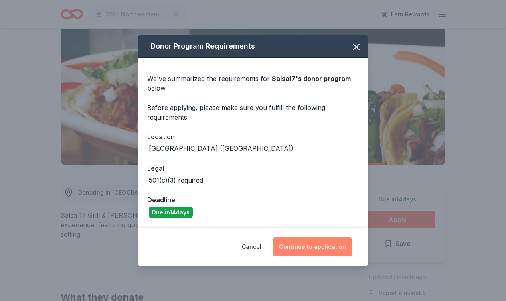
click at [314, 250] on button "Continue to application" at bounding box center [313, 246] width 80 height 19
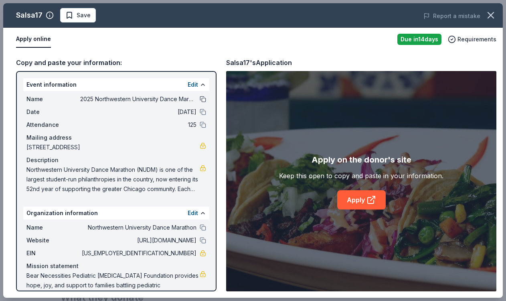
click at [203, 101] on button at bounding box center [203, 99] width 6 height 6
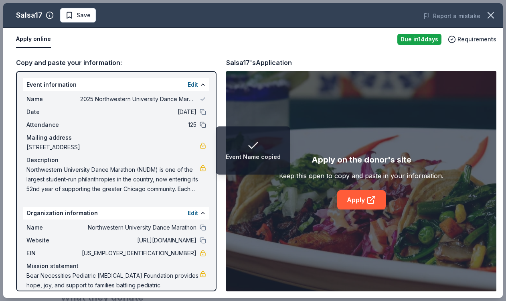
click at [203, 111] on button at bounding box center [203, 112] width 6 height 6
click at [203, 125] on button at bounding box center [203, 124] width 6 height 6
click at [203, 226] on button at bounding box center [203, 227] width 6 height 6
click at [203, 240] on button at bounding box center [203, 240] width 6 height 6
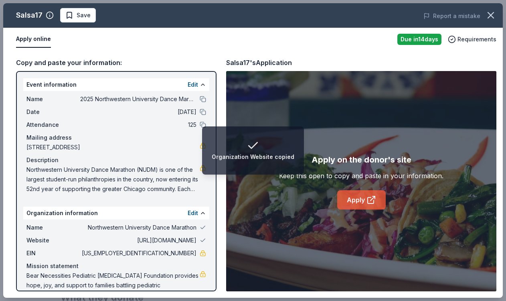
click at [362, 201] on link "Apply" at bounding box center [361, 199] width 49 height 19
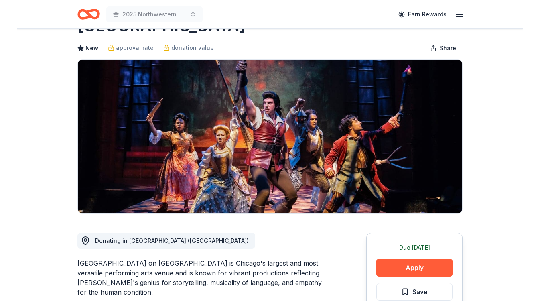
scroll to position [59, 0]
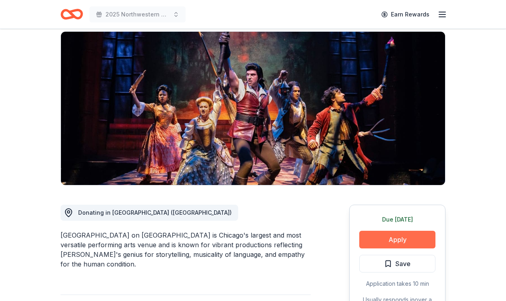
click at [397, 240] on button "Apply" at bounding box center [397, 239] width 76 height 18
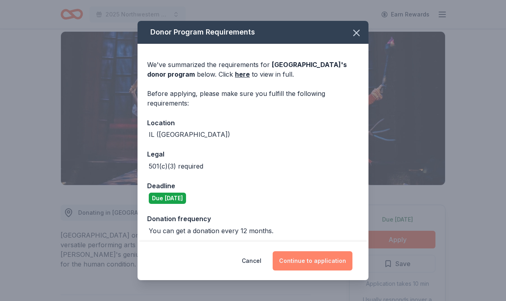
click at [322, 257] on button "Continue to application" at bounding box center [313, 260] width 80 height 19
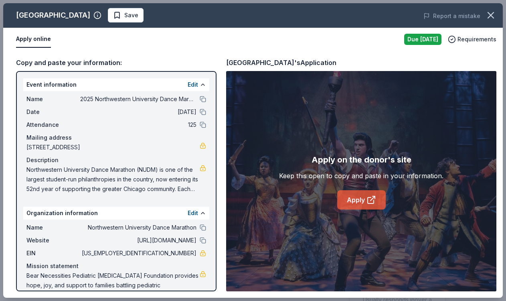
click at [355, 200] on link "Apply" at bounding box center [361, 199] width 49 height 19
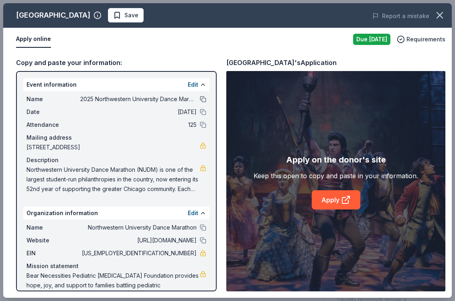
click at [202, 97] on button at bounding box center [203, 99] width 6 height 6
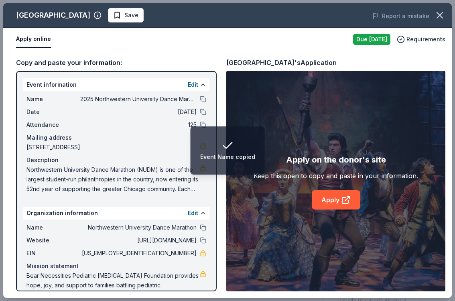
click at [200, 226] on button at bounding box center [203, 227] width 6 height 6
click at [202, 96] on button at bounding box center [203, 99] width 6 height 6
click at [201, 111] on button at bounding box center [203, 112] width 6 height 6
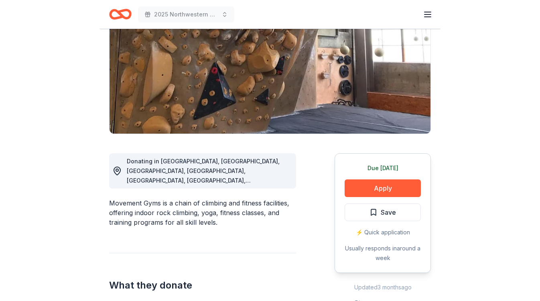
scroll to position [115, 0]
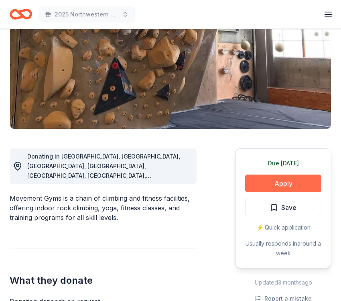
click at [292, 184] on button "Apply" at bounding box center [283, 183] width 76 height 18
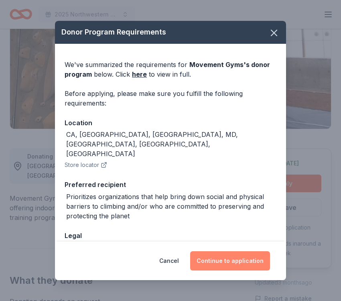
click at [230, 259] on button "Continue to application" at bounding box center [230, 260] width 80 height 19
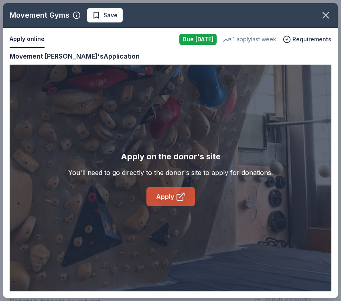
click at [176, 198] on icon at bounding box center [181, 197] width 10 height 10
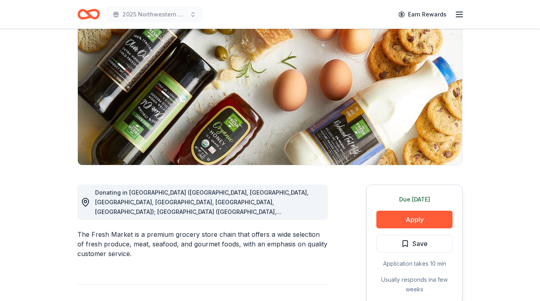
scroll to position [84, 0]
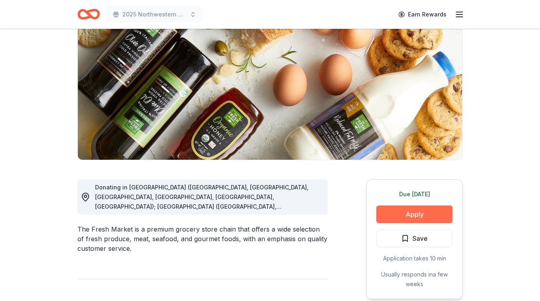
click at [404, 214] on button "Apply" at bounding box center [414, 214] width 76 height 18
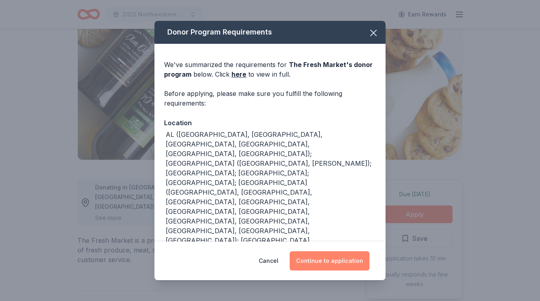
click at [336, 256] on button "Continue to application" at bounding box center [329, 260] width 80 height 19
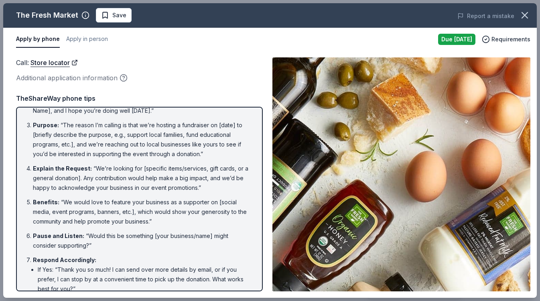
scroll to position [127, 0]
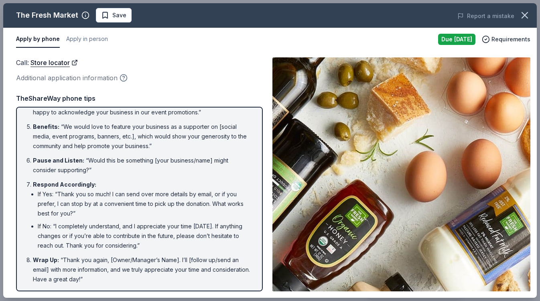
click at [123, 79] on icon "button" at bounding box center [123, 78] width 8 height 8
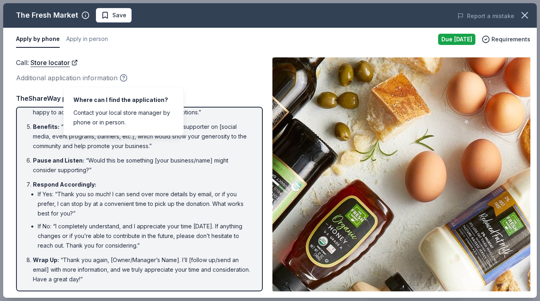
click at [123, 79] on icon "button" at bounding box center [123, 78] width 8 height 8
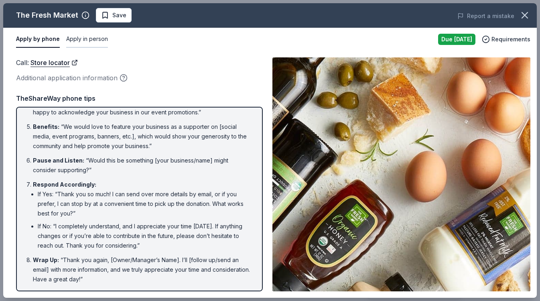
click at [88, 36] on button "Apply in person" at bounding box center [87, 39] width 42 height 17
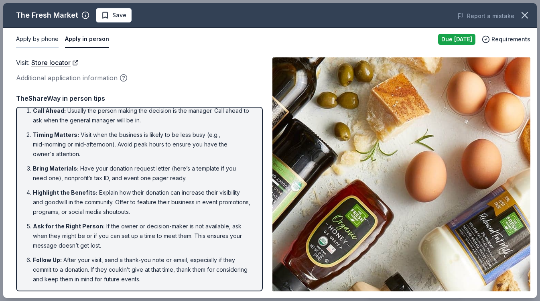
click at [34, 39] on button "Apply by phone" at bounding box center [37, 39] width 42 height 17
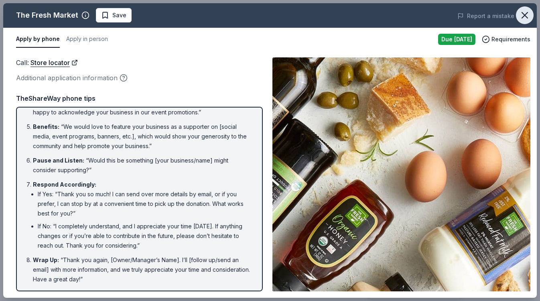
click at [525, 16] on icon "button" at bounding box center [525, 15] width 6 height 6
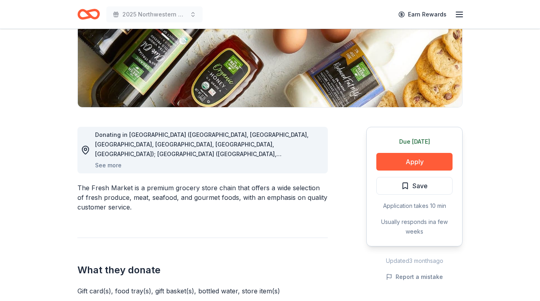
scroll to position [297, 0]
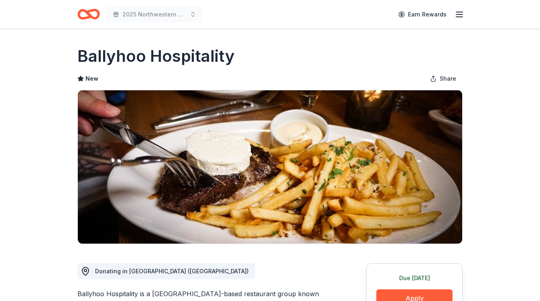
scroll to position [146, 0]
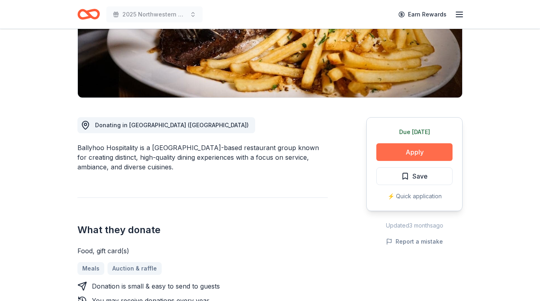
click at [391, 155] on button "Apply" at bounding box center [414, 152] width 76 height 18
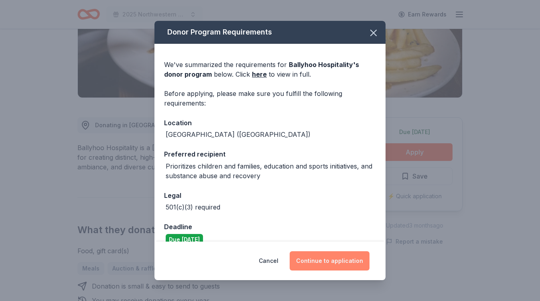
click at [342, 258] on button "Continue to application" at bounding box center [329, 260] width 80 height 19
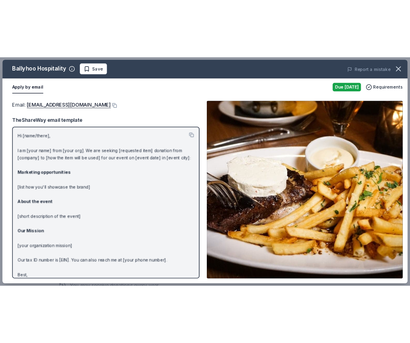
scroll to position [17, 0]
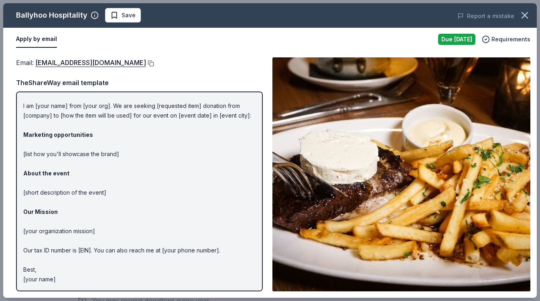
click at [150, 63] on button at bounding box center [150, 63] width 8 height 6
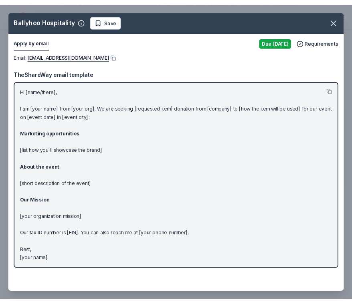
scroll to position [0, 0]
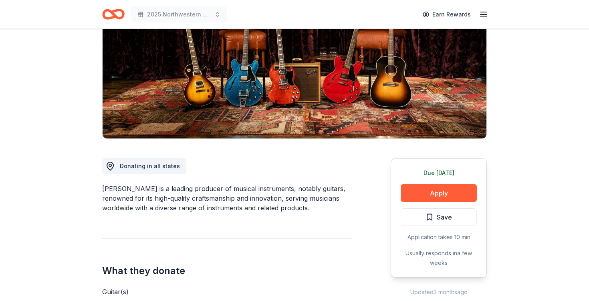
scroll to position [107, 0]
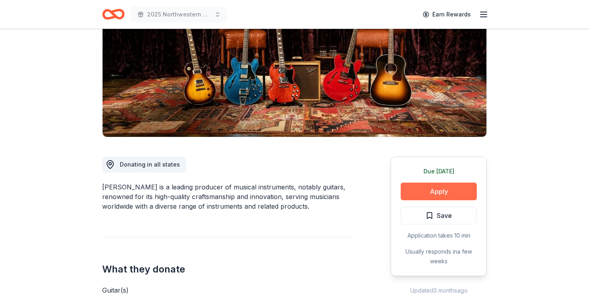
click at [446, 192] on button "Apply" at bounding box center [439, 191] width 76 height 18
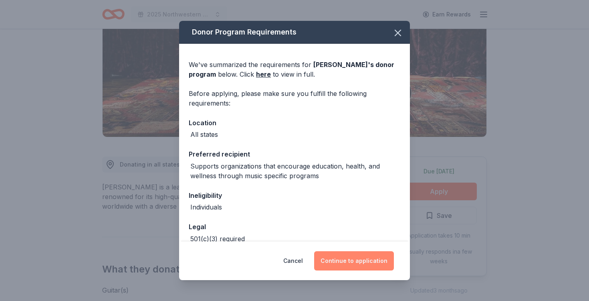
click at [365, 256] on button "Continue to application" at bounding box center [354, 260] width 80 height 19
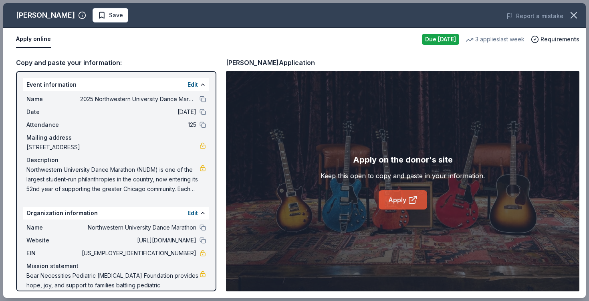
click at [400, 198] on link "Apply" at bounding box center [403, 199] width 49 height 19
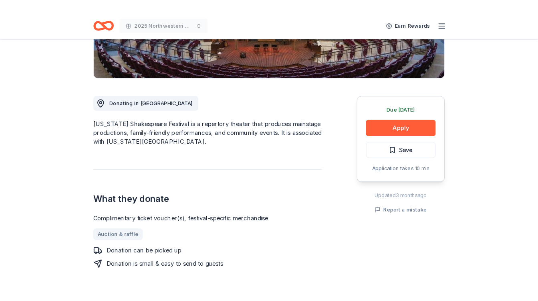
scroll to position [194, 0]
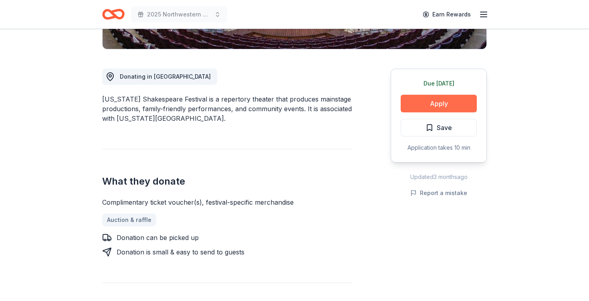
click at [424, 100] on button "Apply" at bounding box center [439, 104] width 76 height 18
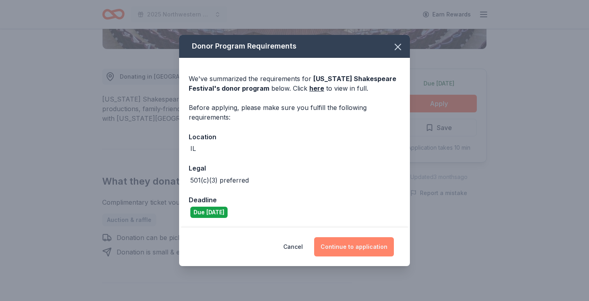
click at [350, 243] on button "Continue to application" at bounding box center [354, 246] width 80 height 19
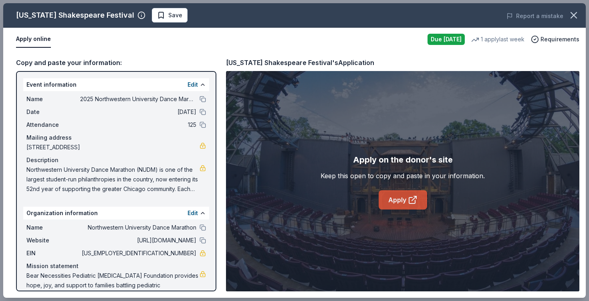
click at [406, 193] on link "Apply" at bounding box center [403, 199] width 49 height 19
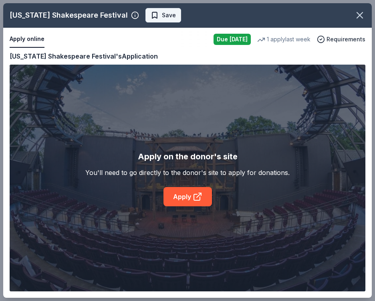
click at [151, 18] on span "Save" at bounding box center [163, 15] width 25 height 10
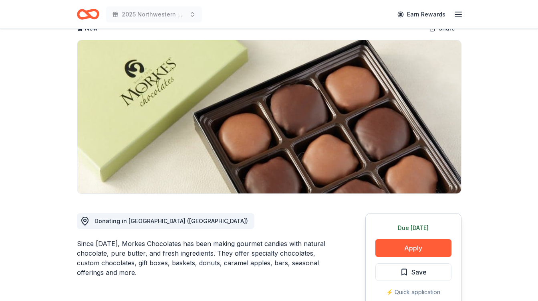
scroll to position [121, 0]
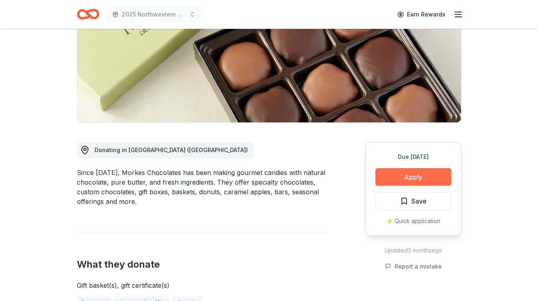
click at [375, 174] on button "Apply" at bounding box center [414, 177] width 76 height 18
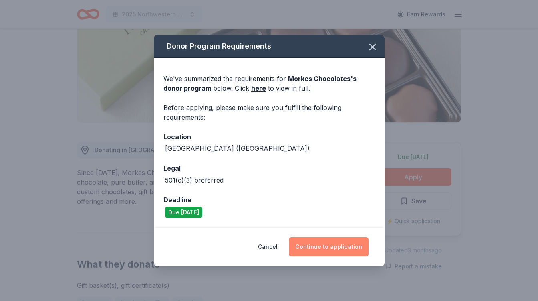
click at [326, 249] on button "Continue to application" at bounding box center [329, 246] width 80 height 19
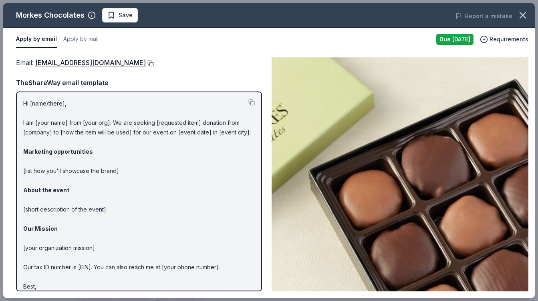
click at [146, 62] on button at bounding box center [150, 63] width 8 height 6
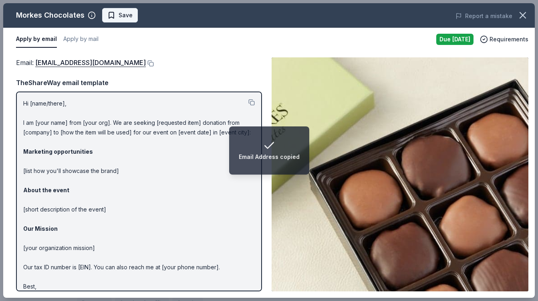
click at [119, 17] on span "Save" at bounding box center [126, 15] width 14 height 10
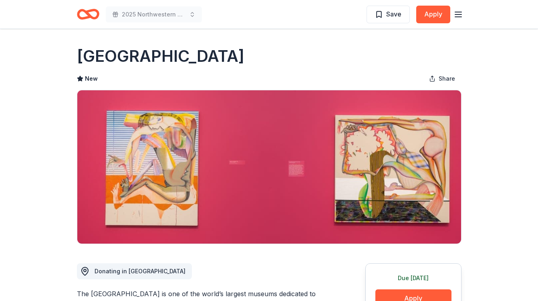
scroll to position [16, 0]
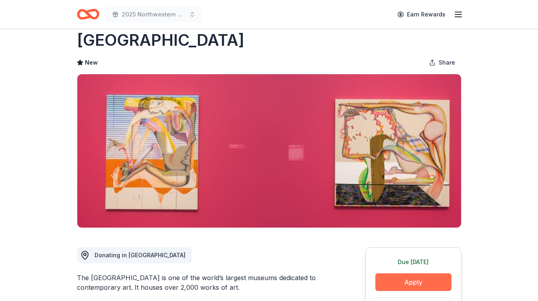
click at [389, 283] on button "Apply" at bounding box center [414, 282] width 76 height 18
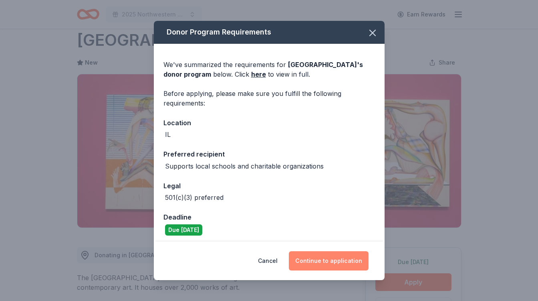
click at [312, 259] on button "Continue to application" at bounding box center [329, 260] width 80 height 19
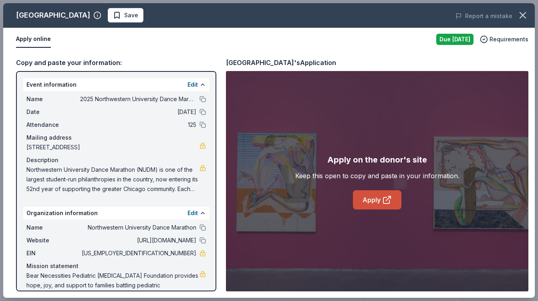
click at [376, 195] on link "Apply" at bounding box center [377, 199] width 49 height 19
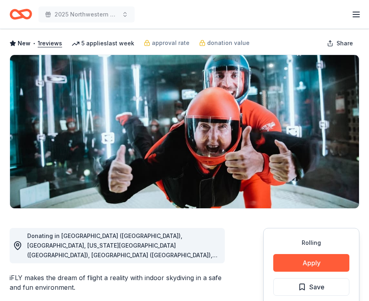
scroll to position [113, 0]
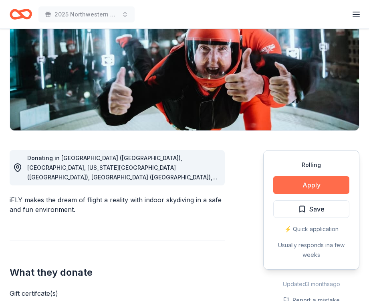
click at [303, 180] on button "Apply" at bounding box center [311, 185] width 76 height 18
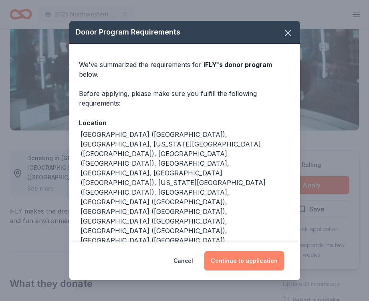
click at [239, 251] on button "Continue to application" at bounding box center [244, 260] width 80 height 19
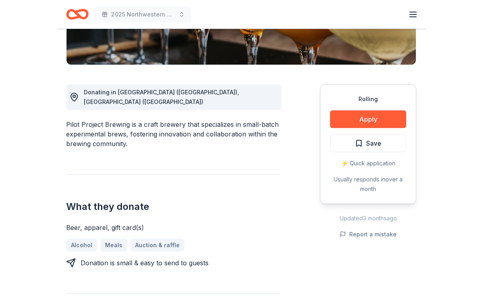
scroll to position [178, 0]
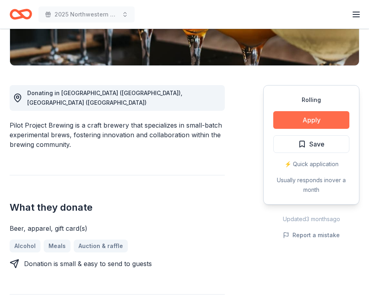
click at [294, 115] on button "Apply" at bounding box center [311, 120] width 76 height 18
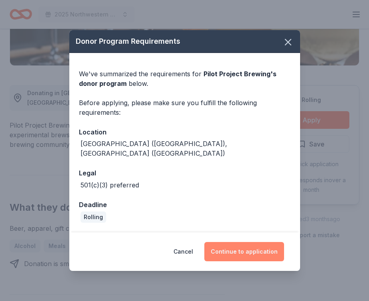
click at [245, 246] on button "Continue to application" at bounding box center [244, 251] width 80 height 19
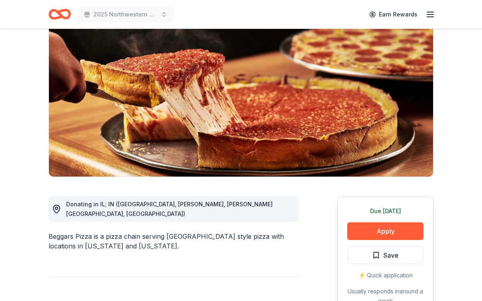
scroll to position [67, 0]
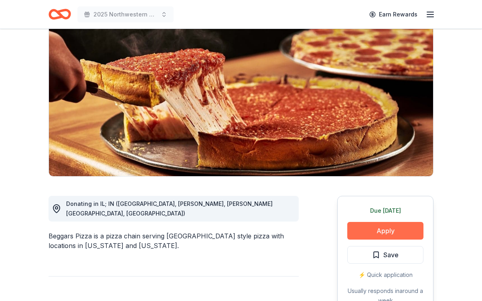
click at [373, 228] on button "Apply" at bounding box center [385, 231] width 76 height 18
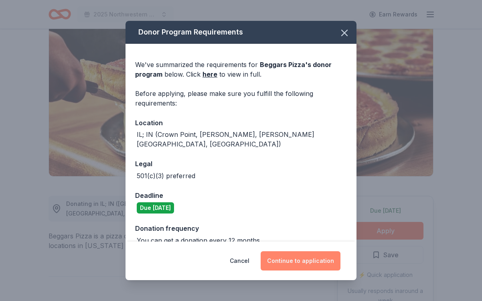
click at [308, 259] on button "Continue to application" at bounding box center [301, 260] width 80 height 19
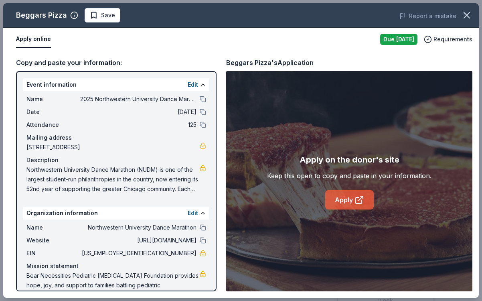
click at [345, 200] on link "Apply" at bounding box center [349, 199] width 49 height 19
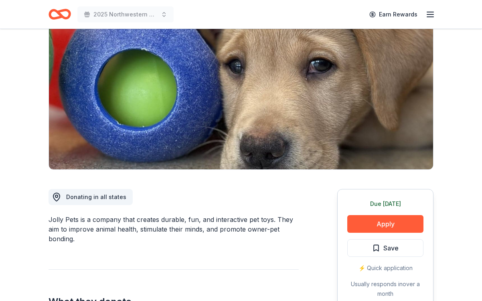
scroll to position [120, 0]
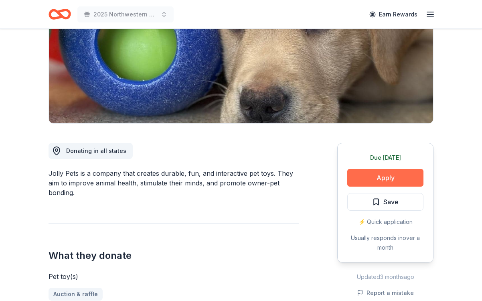
click at [368, 178] on button "Apply" at bounding box center [385, 178] width 76 height 18
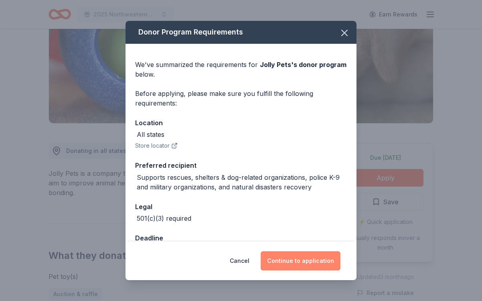
click at [319, 258] on button "Continue to application" at bounding box center [301, 260] width 80 height 19
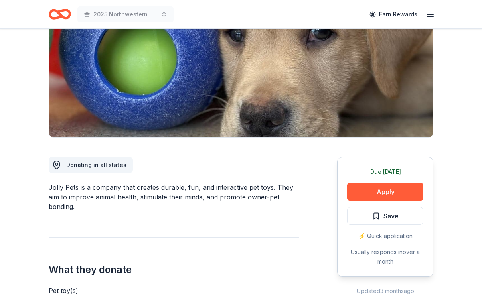
scroll to position [107, 0]
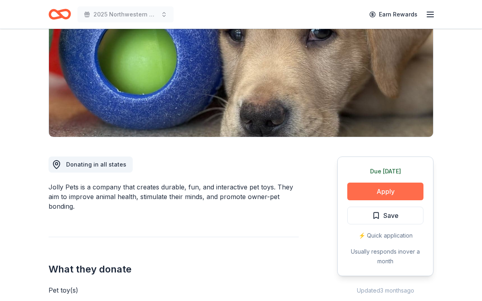
click at [388, 192] on button "Apply" at bounding box center [385, 191] width 76 height 18
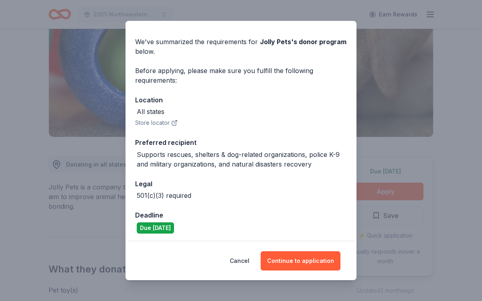
scroll to position [24, 0]
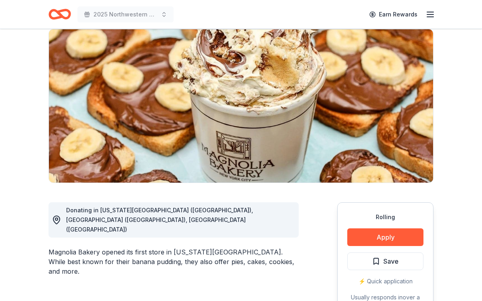
scroll to position [79, 0]
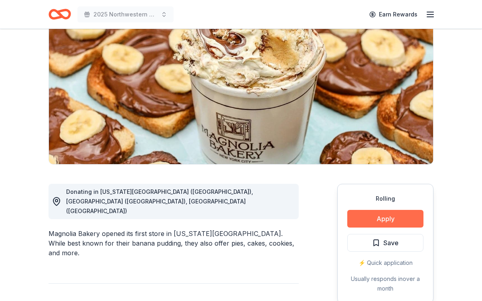
click at [385, 218] on button "Apply" at bounding box center [385, 219] width 76 height 18
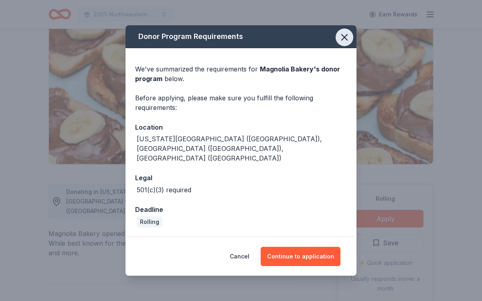
click at [345, 43] on icon "button" at bounding box center [344, 37] width 11 height 11
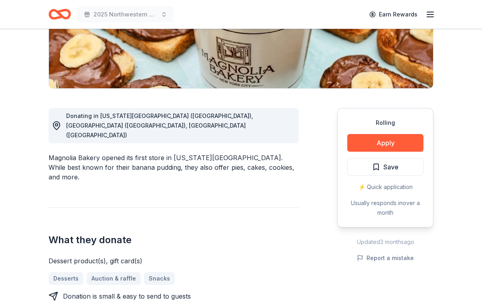
scroll to position [157, 0]
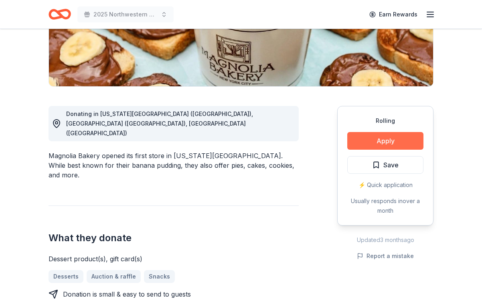
click at [387, 144] on button "Apply" at bounding box center [385, 141] width 76 height 18
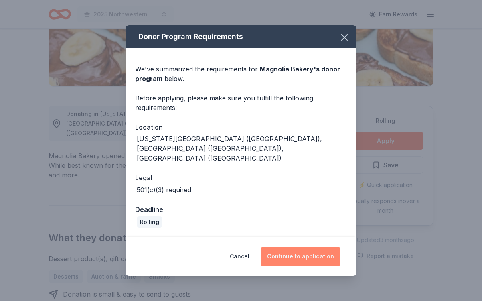
click at [316, 250] on button "Continue to application" at bounding box center [301, 256] width 80 height 19
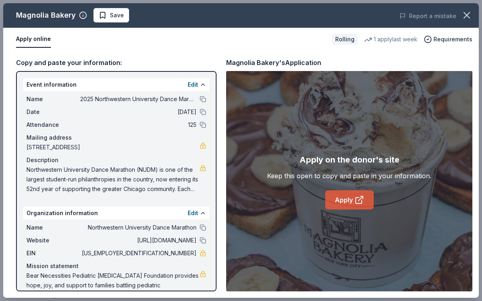
click at [353, 196] on link "Apply" at bounding box center [349, 199] width 49 height 19
